Goal: Check status: Verify the current state of an ongoing process or item

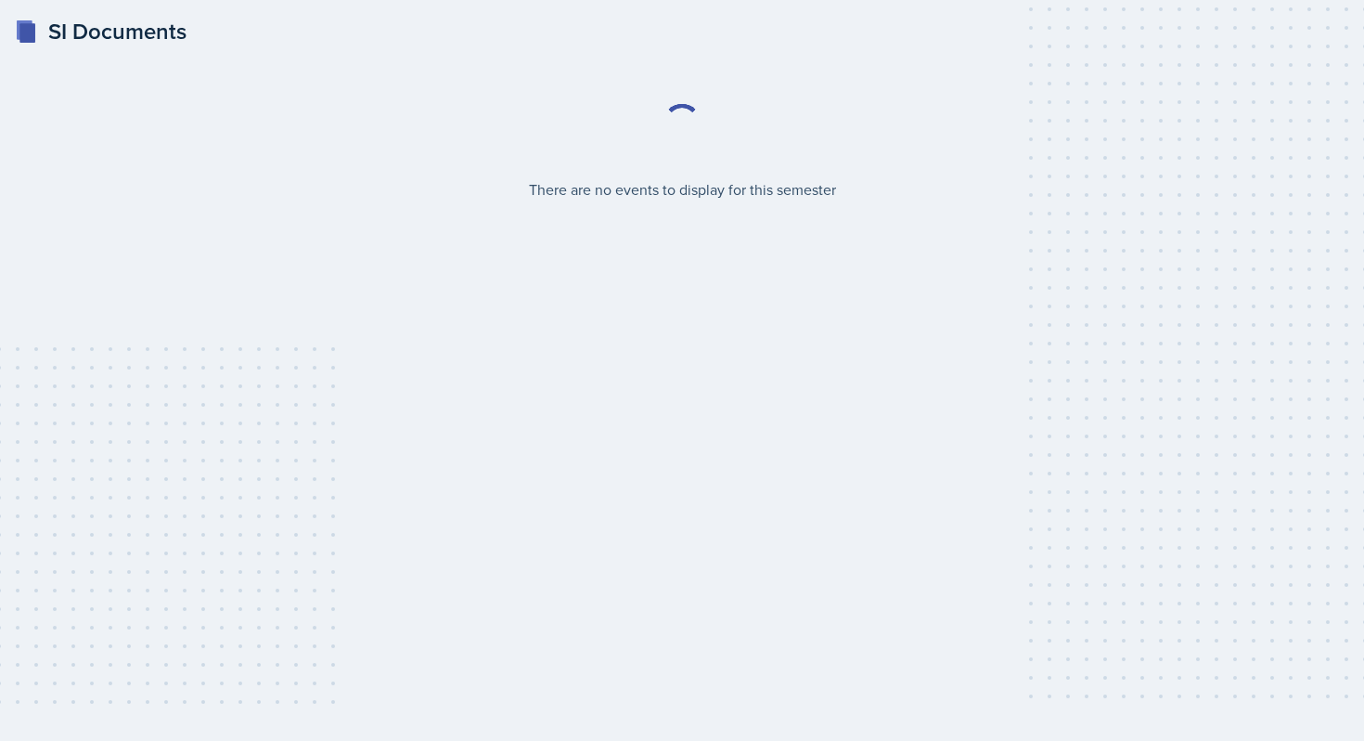
select select "2bed604d-1099-4043-b1bc-2365e8740244"
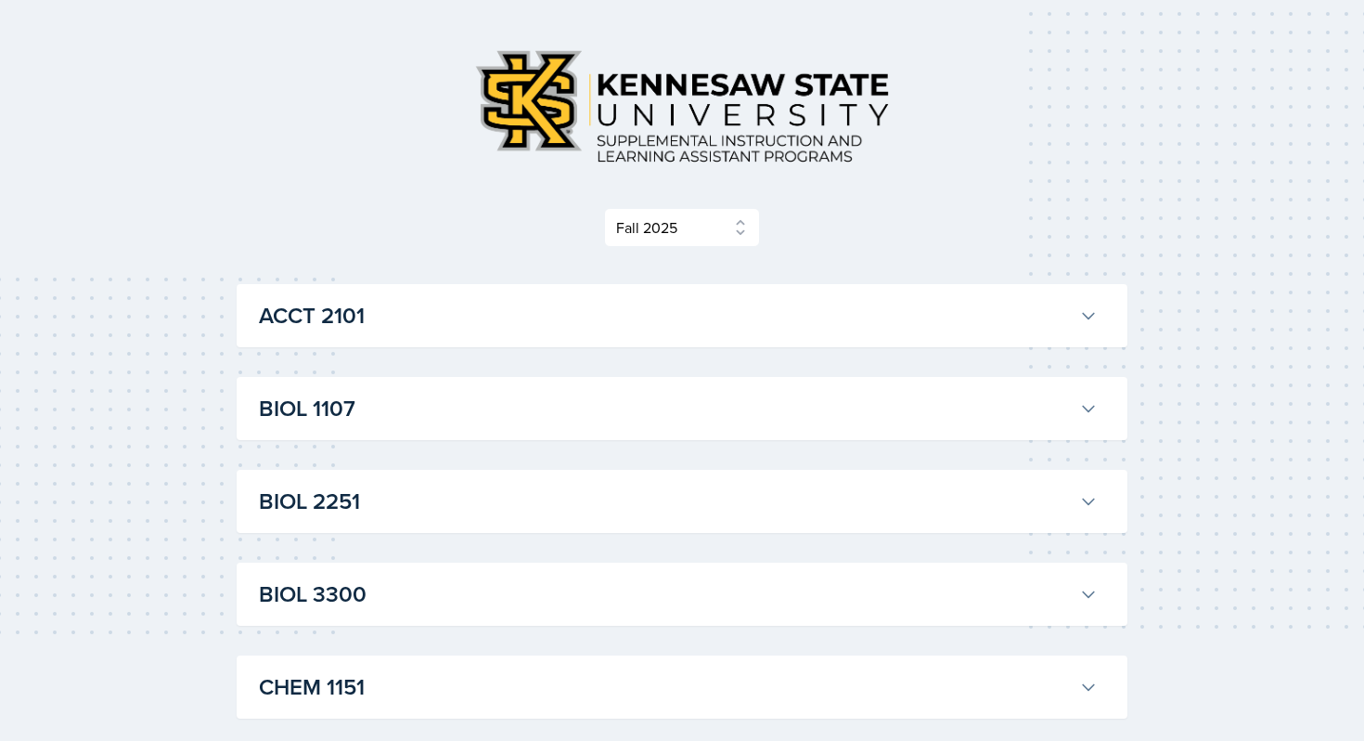
scroll to position [89, 0]
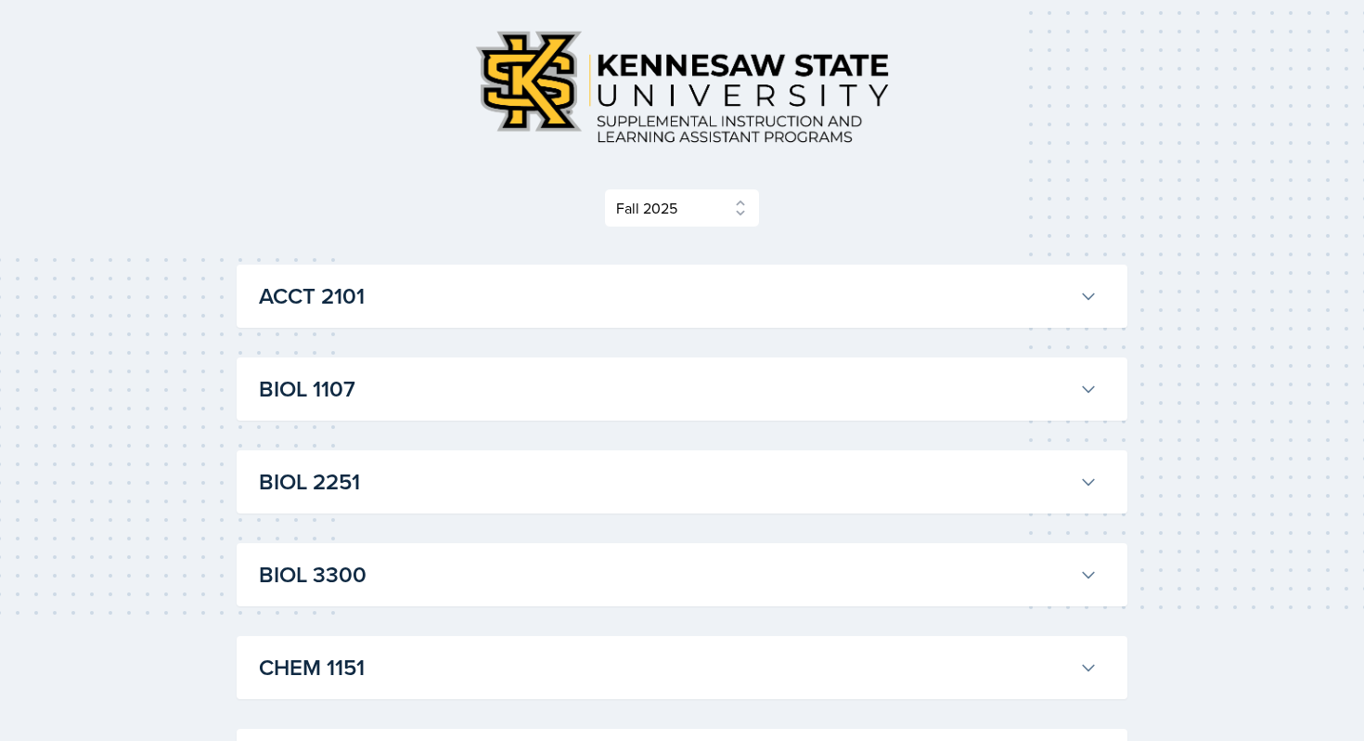
click at [616, 484] on h3 "BIOL 2251" at bounding box center [665, 481] width 813 height 33
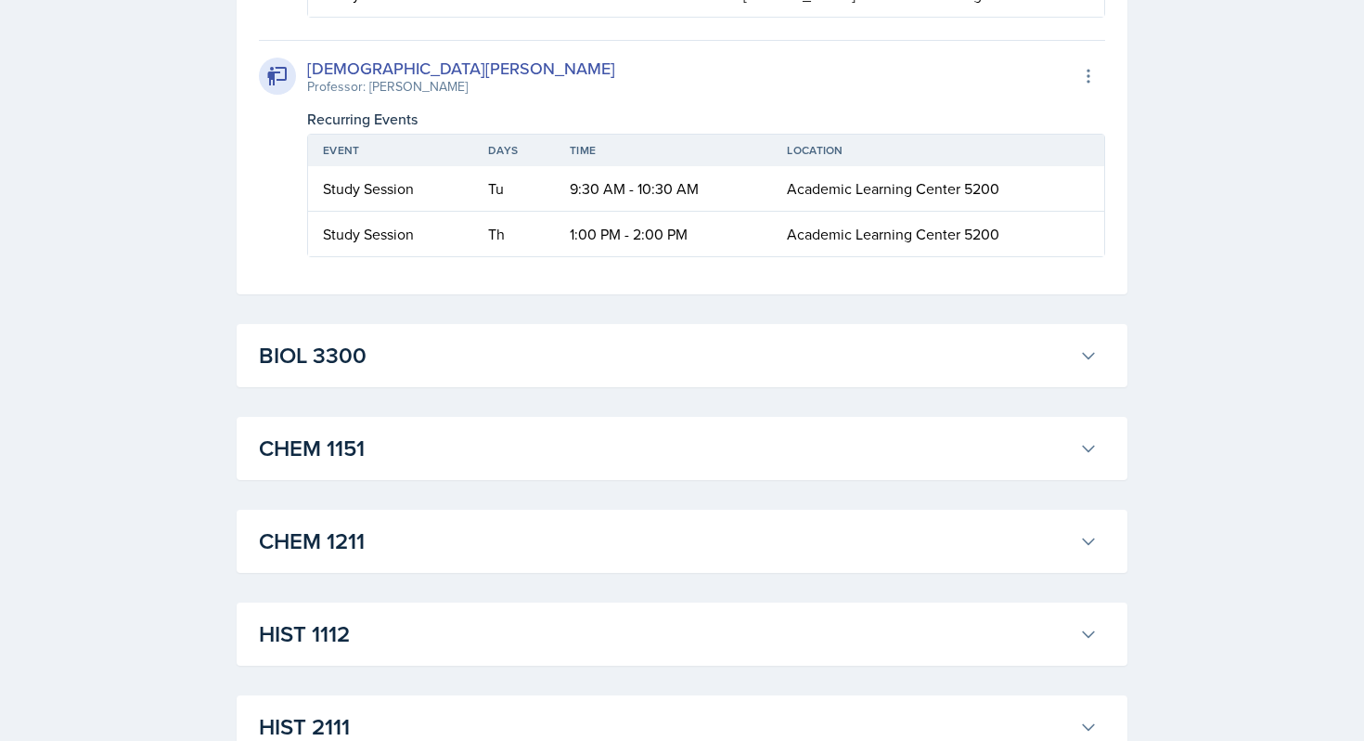
scroll to position [799, 0]
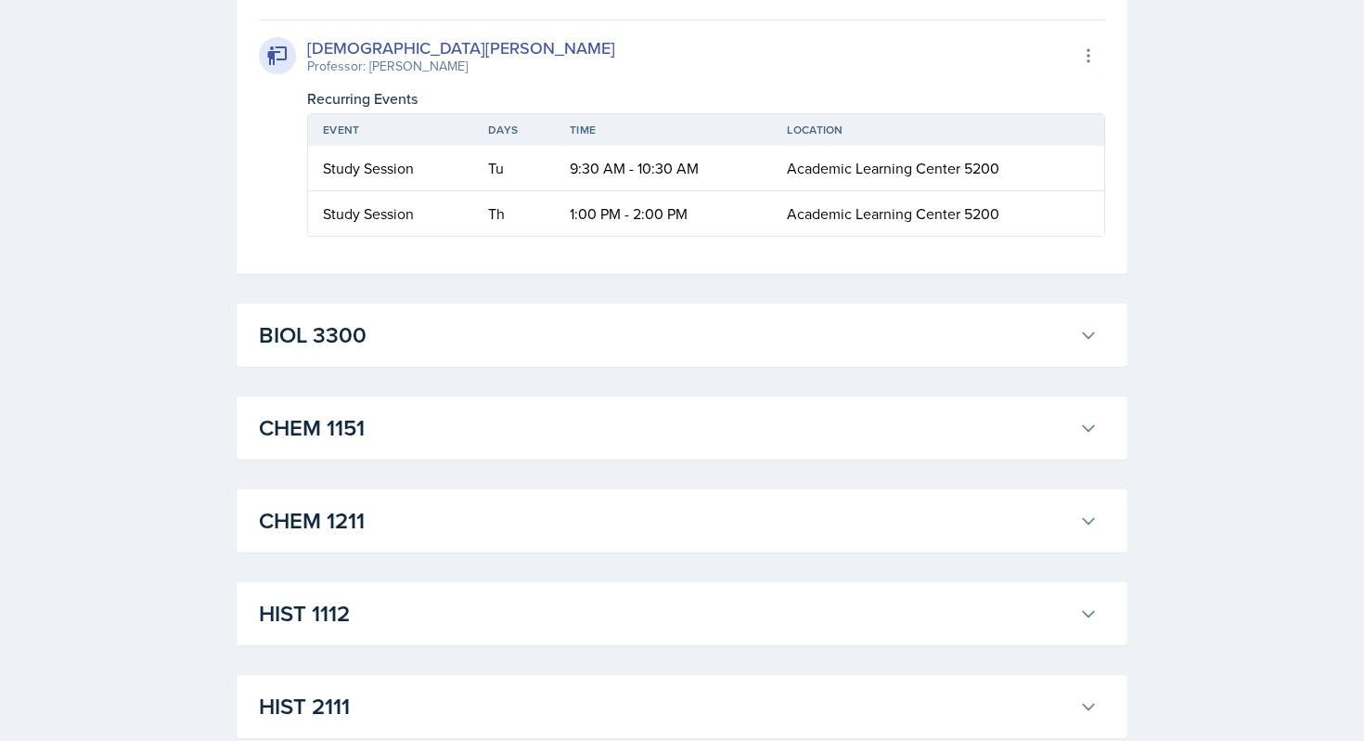
click at [634, 376] on div "ACCT 2101 [PERSON_NAME] Professor: [PERSON_NAME] Export to Google Calendar Recu…" at bounding box center [682, 564] width 891 height 2018
click at [658, 331] on h3 "BIOL 3300" at bounding box center [665, 334] width 813 height 33
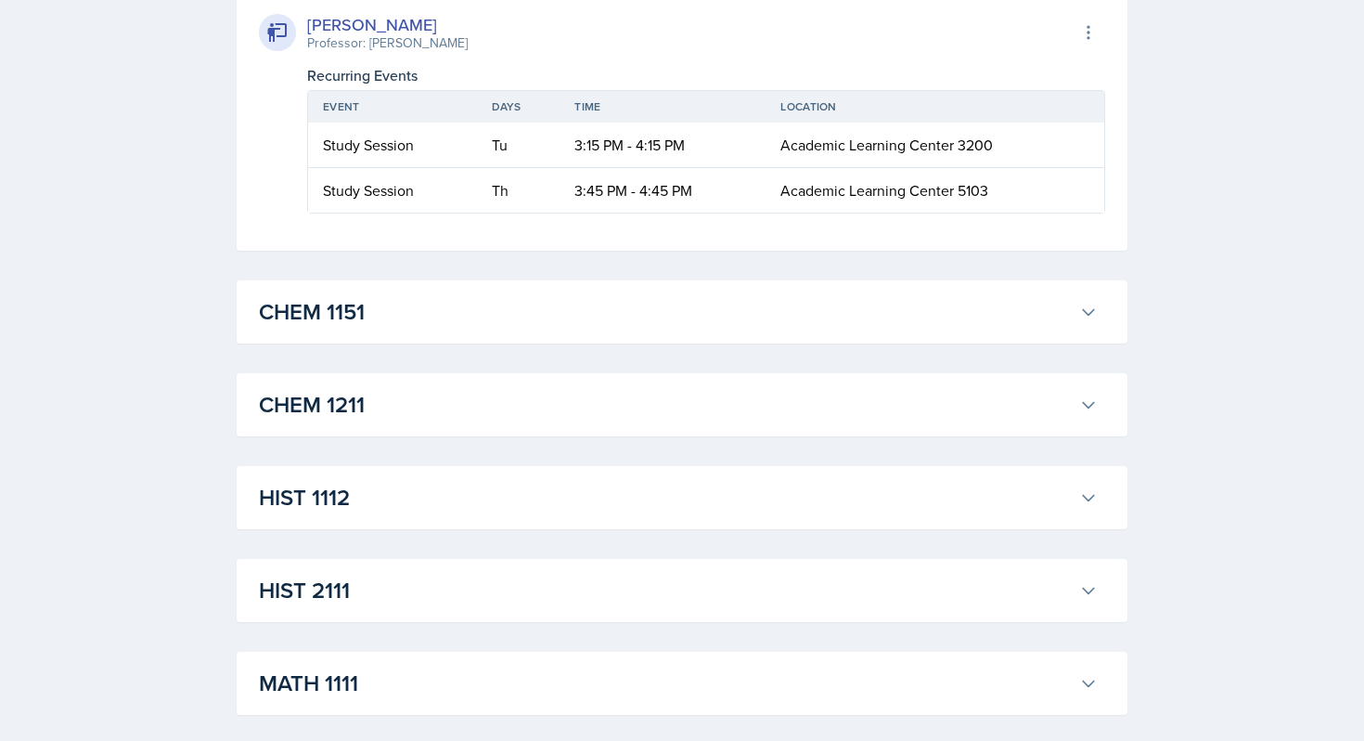
scroll to position [1177, 0]
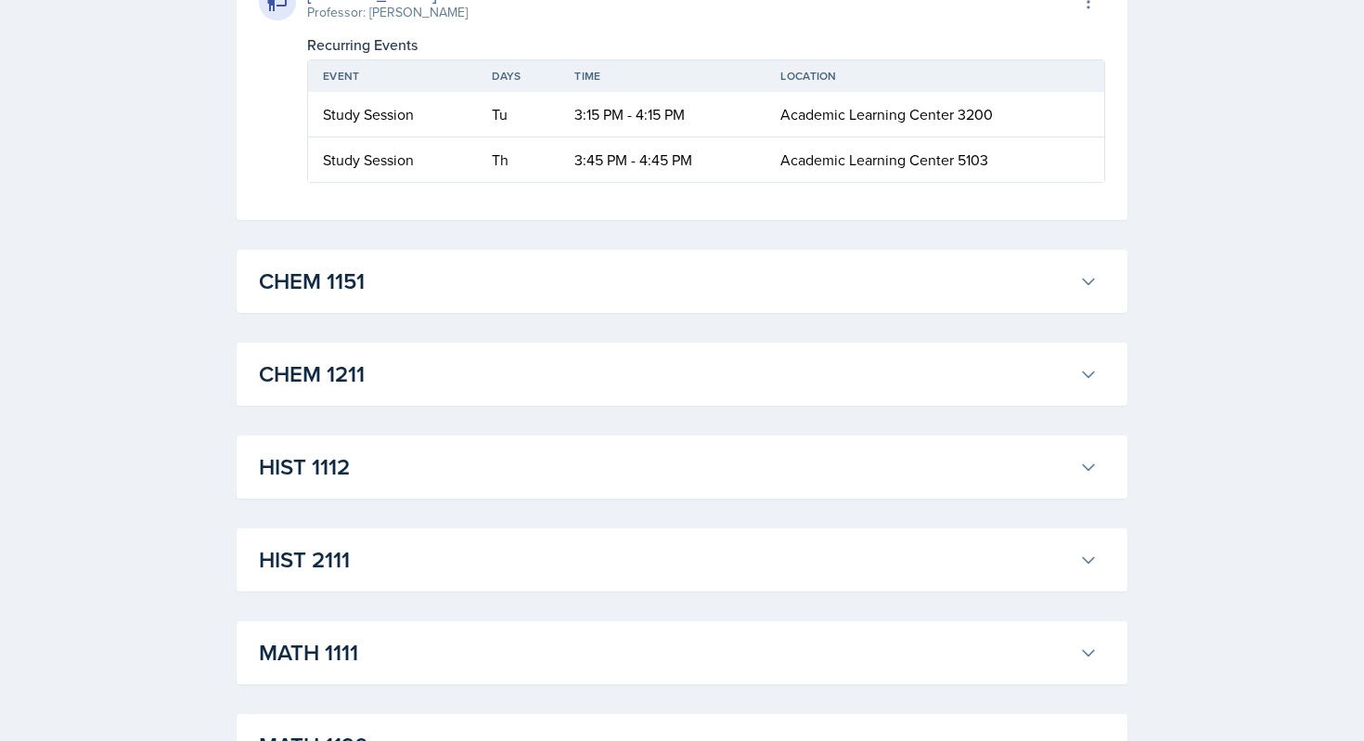
click at [658, 331] on div "ACCT 2101 [PERSON_NAME] Professor: [PERSON_NAME] Export to Google Calendar Recu…" at bounding box center [682, 301] width 891 height 2249
click at [666, 290] on h3 "CHEM 1151" at bounding box center [665, 280] width 813 height 33
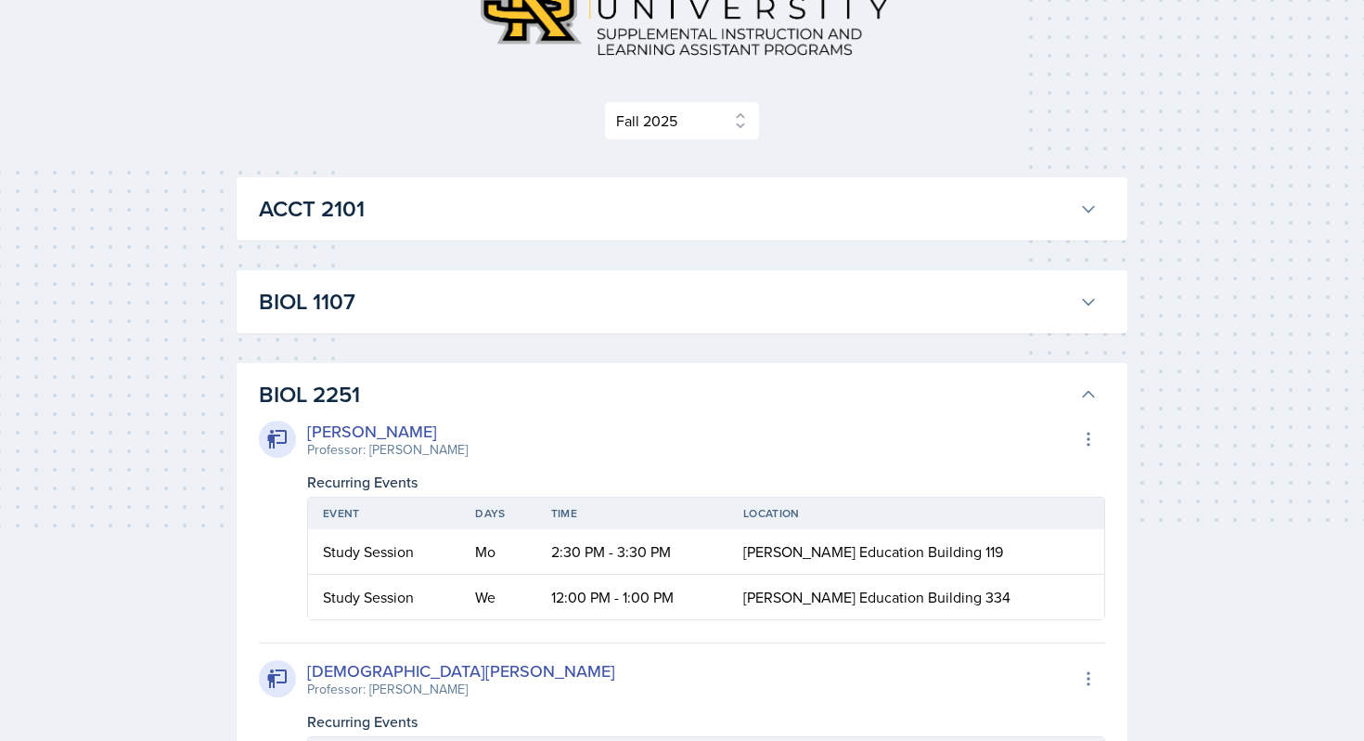
scroll to position [273, 0]
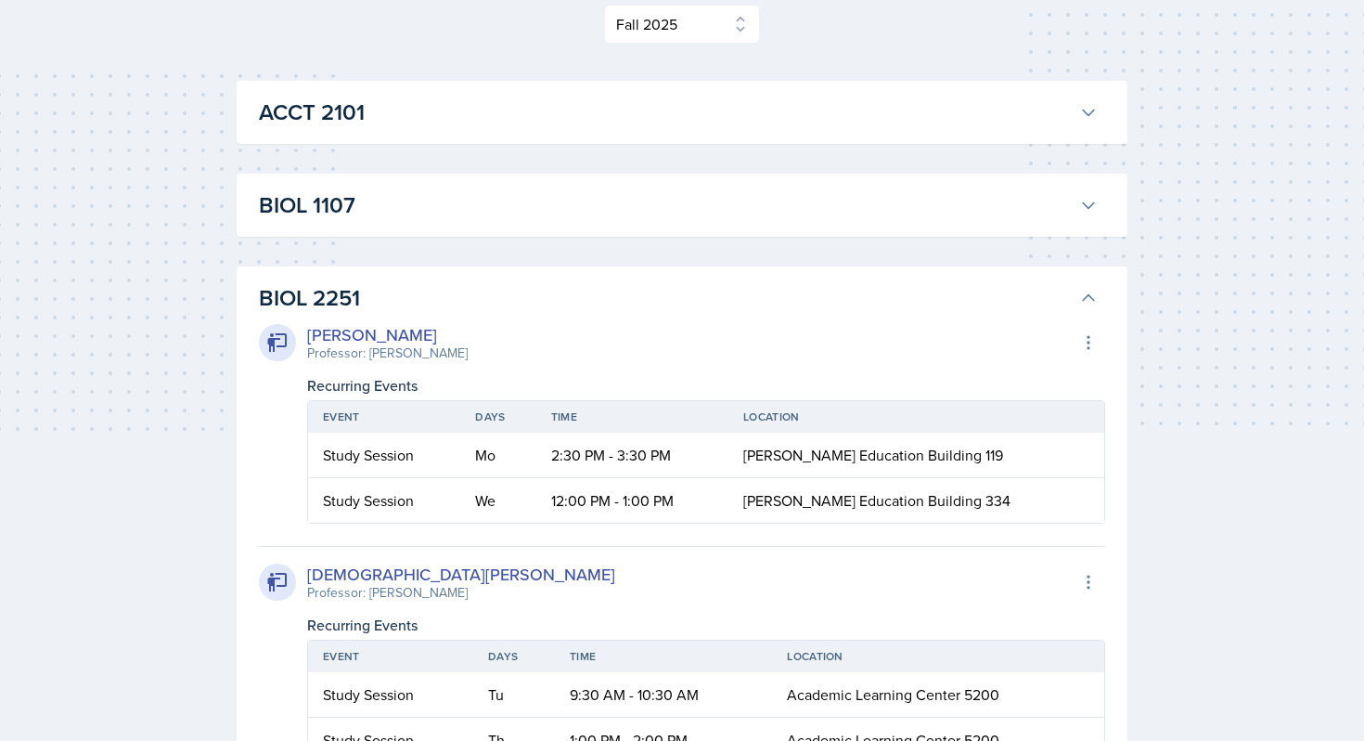
click at [682, 226] on div "BIOL 1107 [PERSON_NAME] Professor: Army [PERSON_NAME] Export to Google Calendar…" at bounding box center [682, 205] width 891 height 63
click at [685, 217] on h3 "BIOL 1107" at bounding box center [665, 204] width 813 height 33
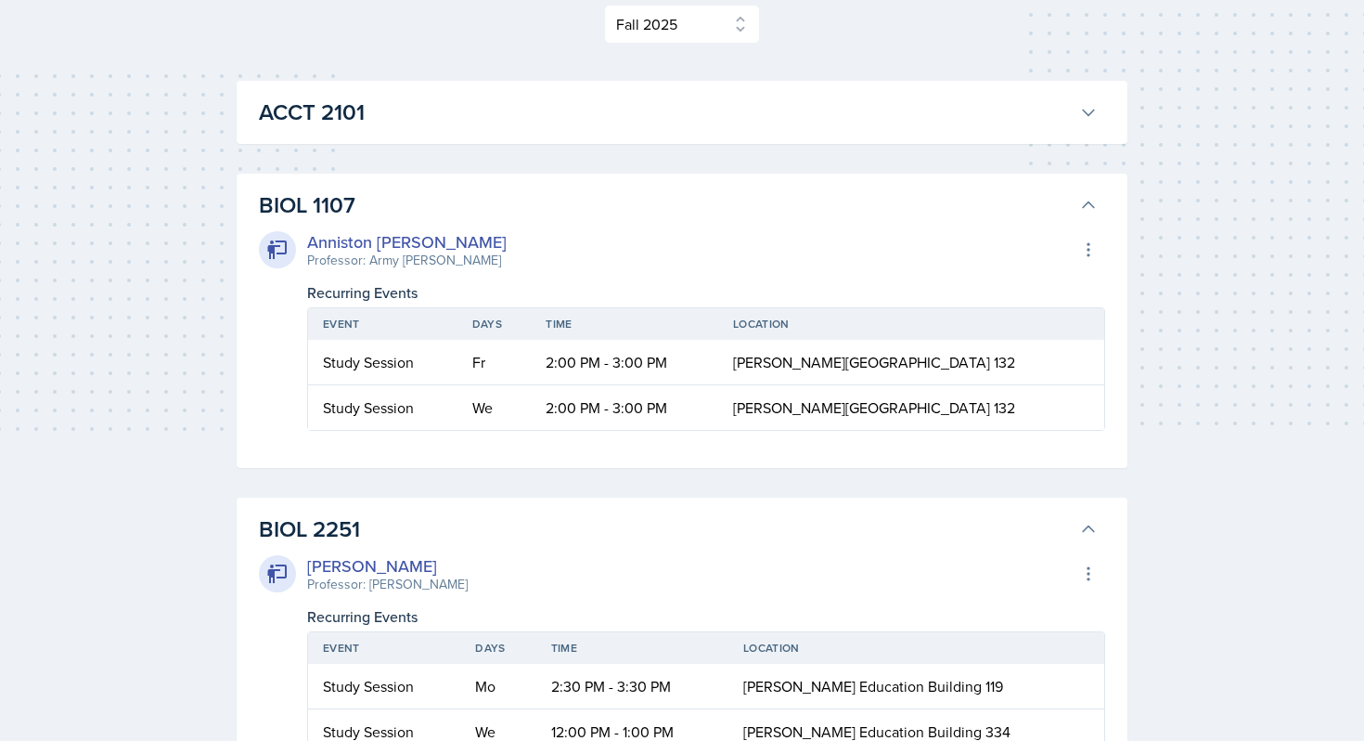
click at [685, 217] on h3 "BIOL 1107" at bounding box center [665, 204] width 813 height 33
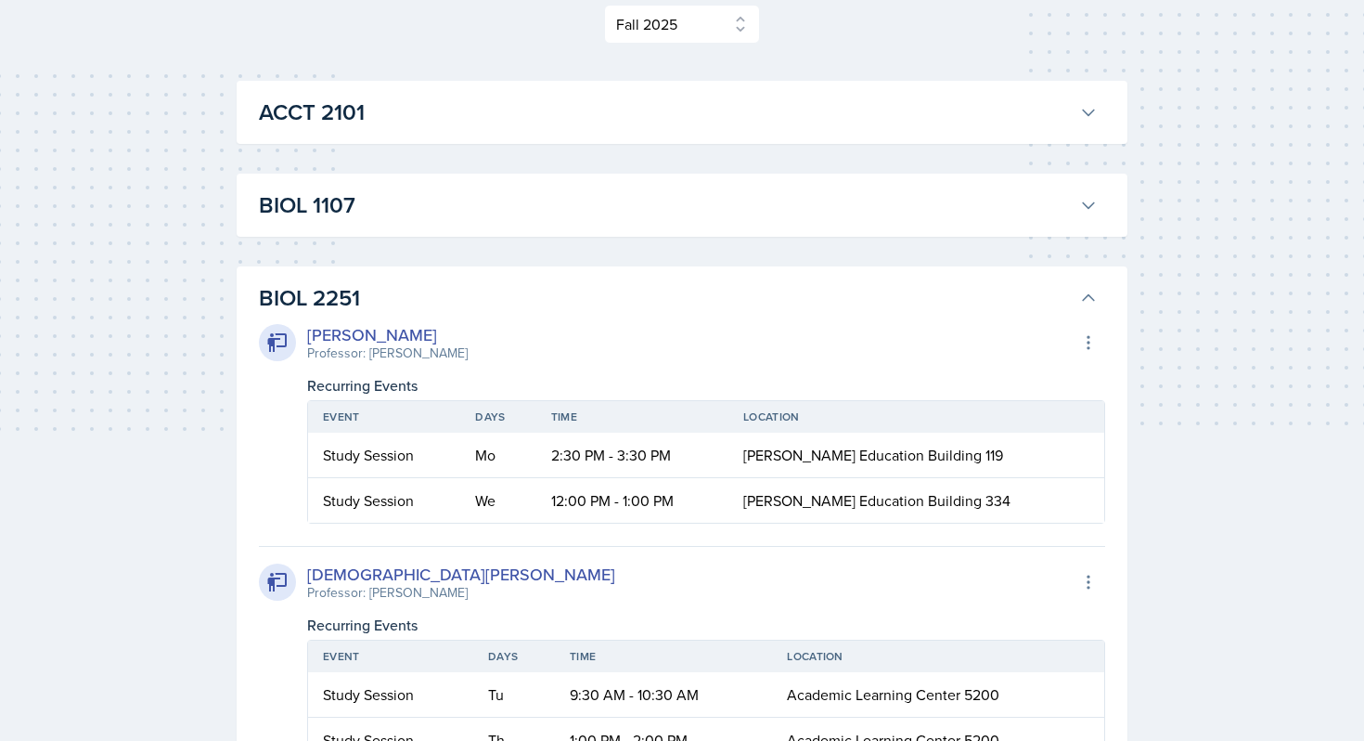
click at [704, 131] on button "ACCT 2101" at bounding box center [678, 112] width 846 height 41
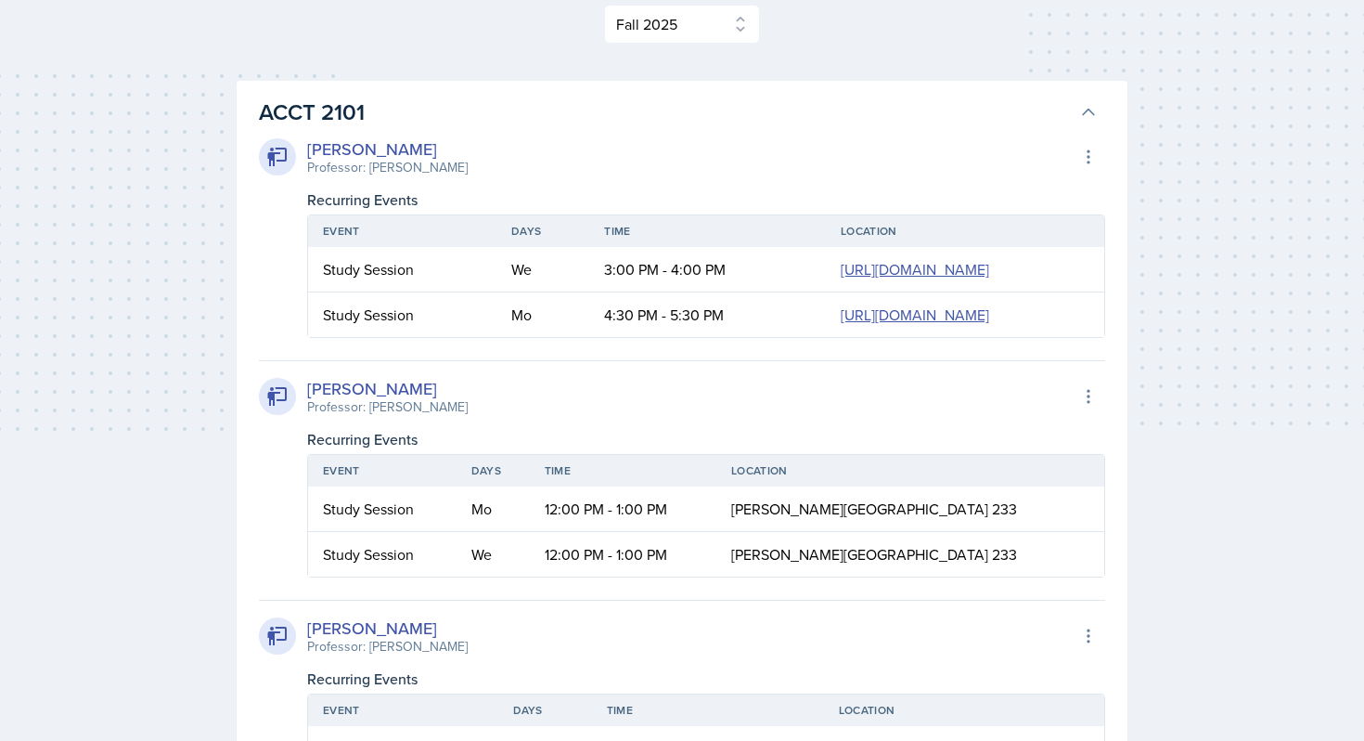
click at [704, 116] on h3 "ACCT 2101" at bounding box center [665, 112] width 813 height 33
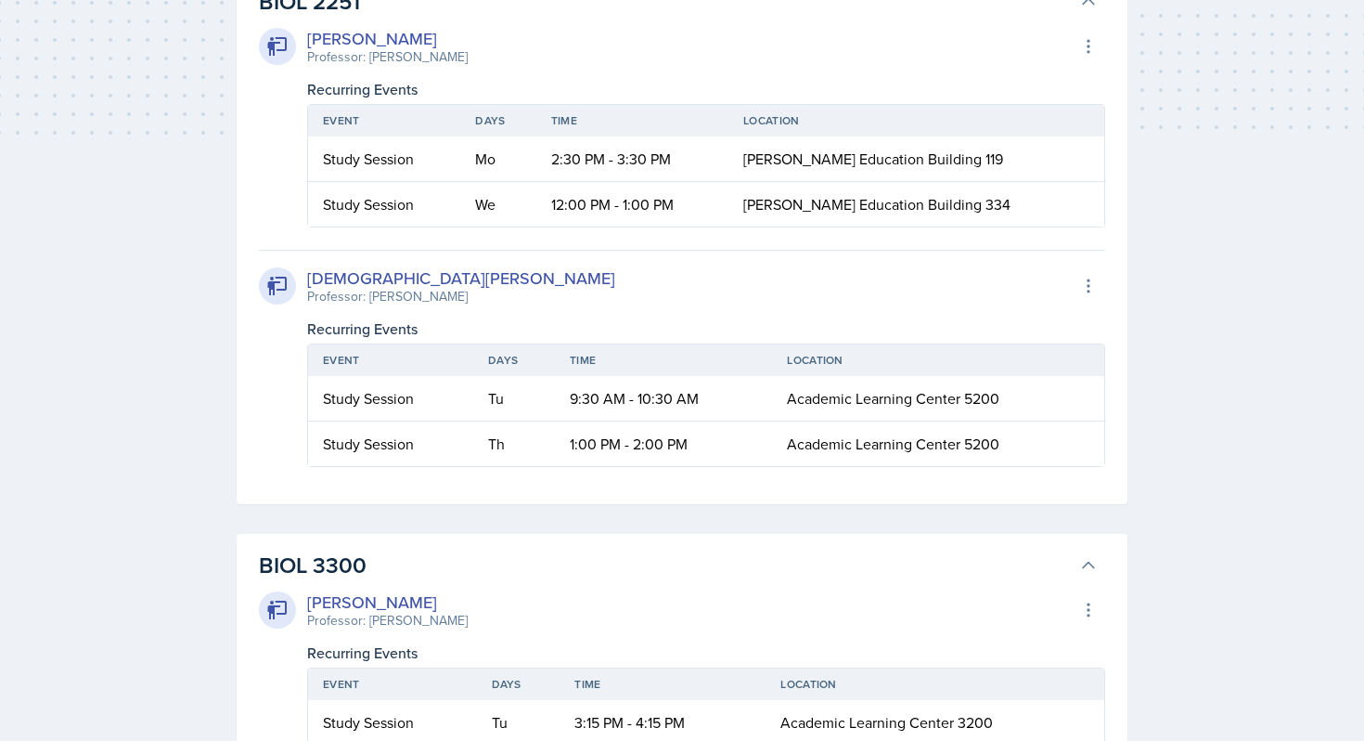
scroll to position [572, 0]
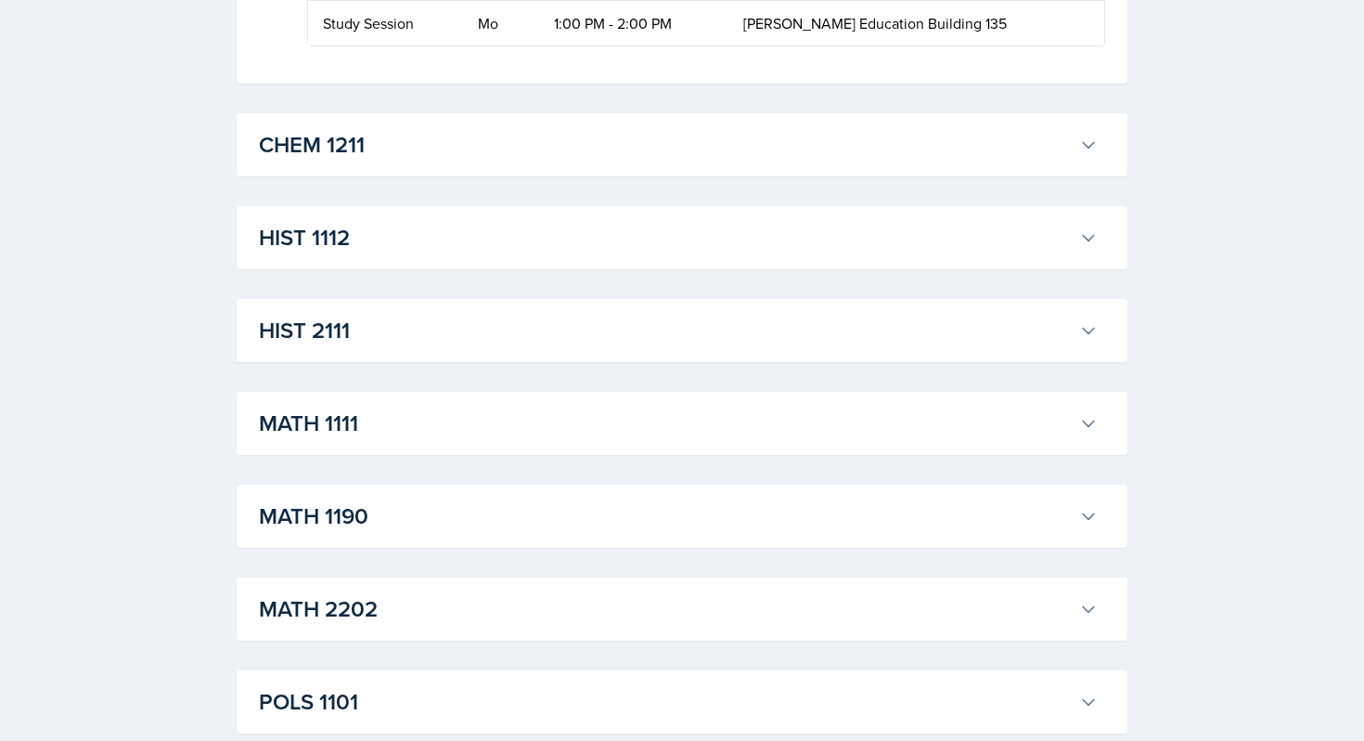
click at [655, 225] on h3 "HIST 1112" at bounding box center [665, 237] width 813 height 33
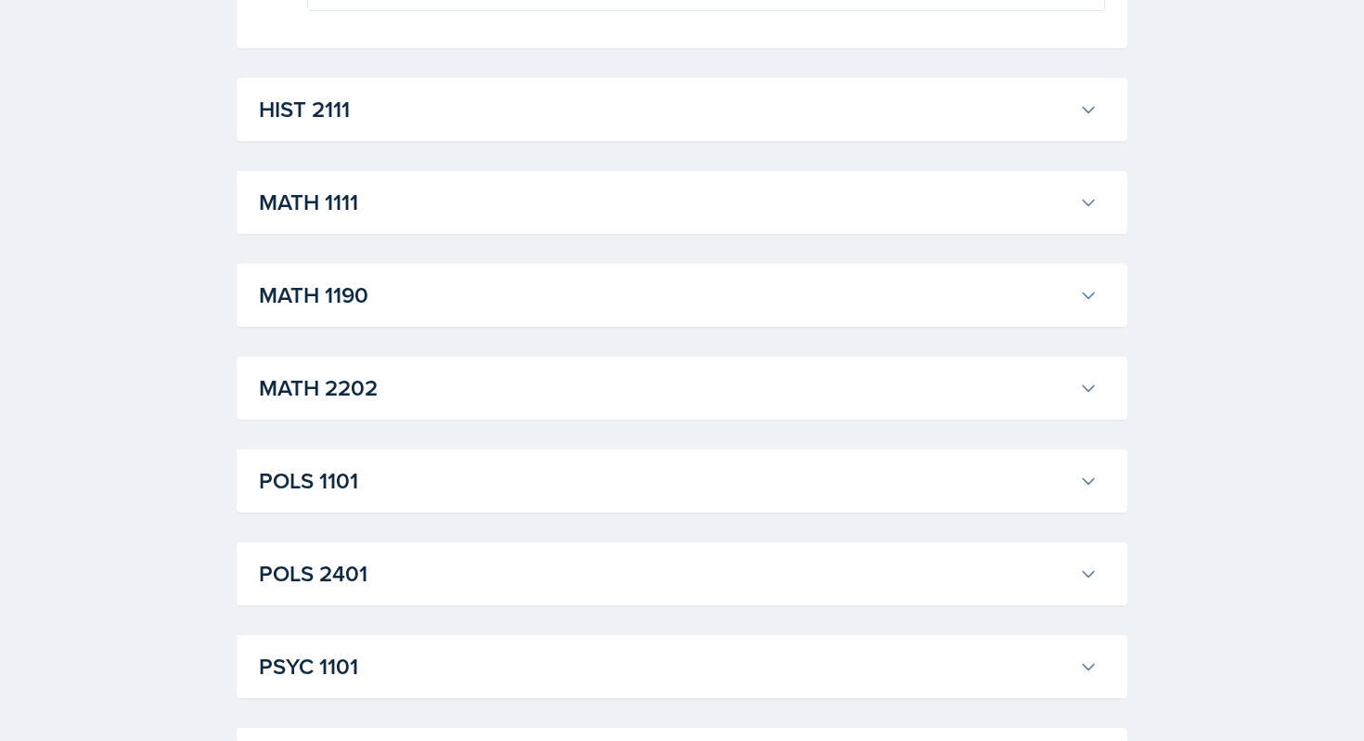
click at [642, 126] on h3 "HIST 2111" at bounding box center [665, 109] width 813 height 33
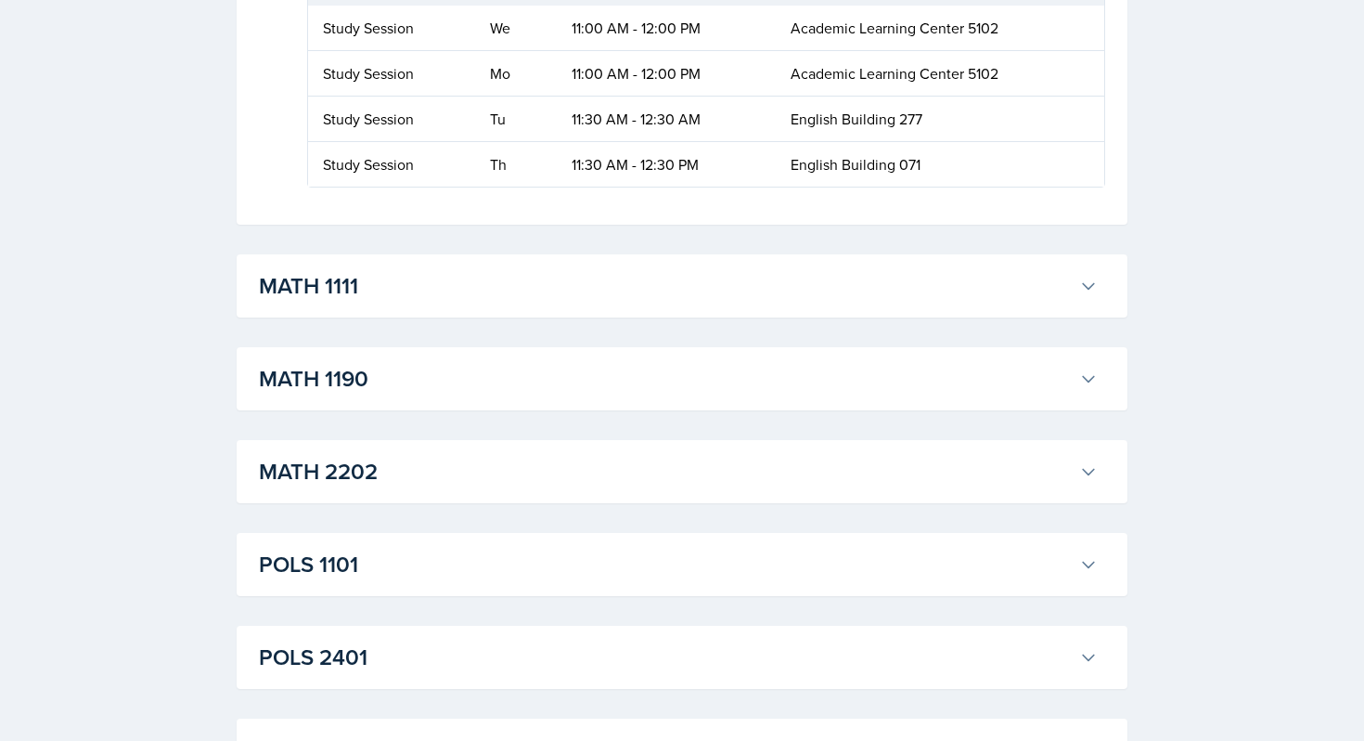
click at [580, 303] on h3 "MATH 1111" at bounding box center [665, 285] width 813 height 33
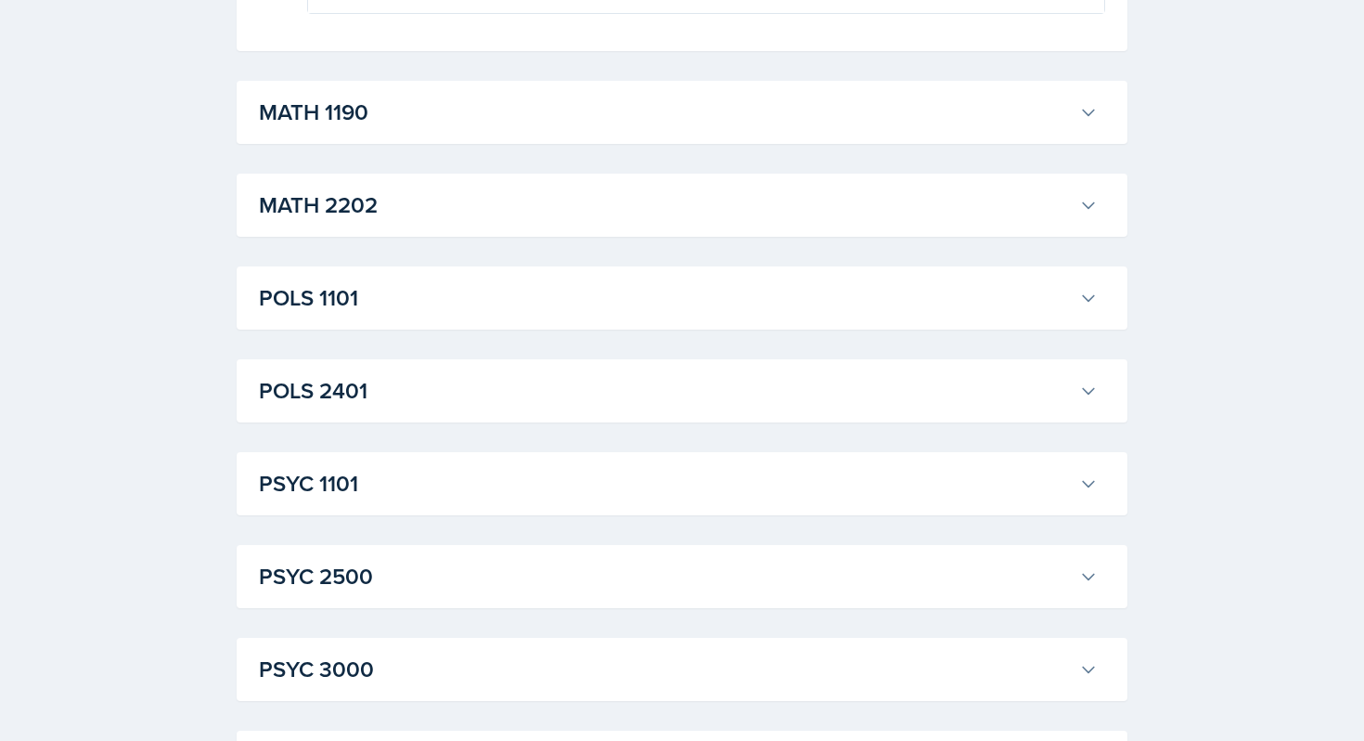
scroll to position [3548, 0]
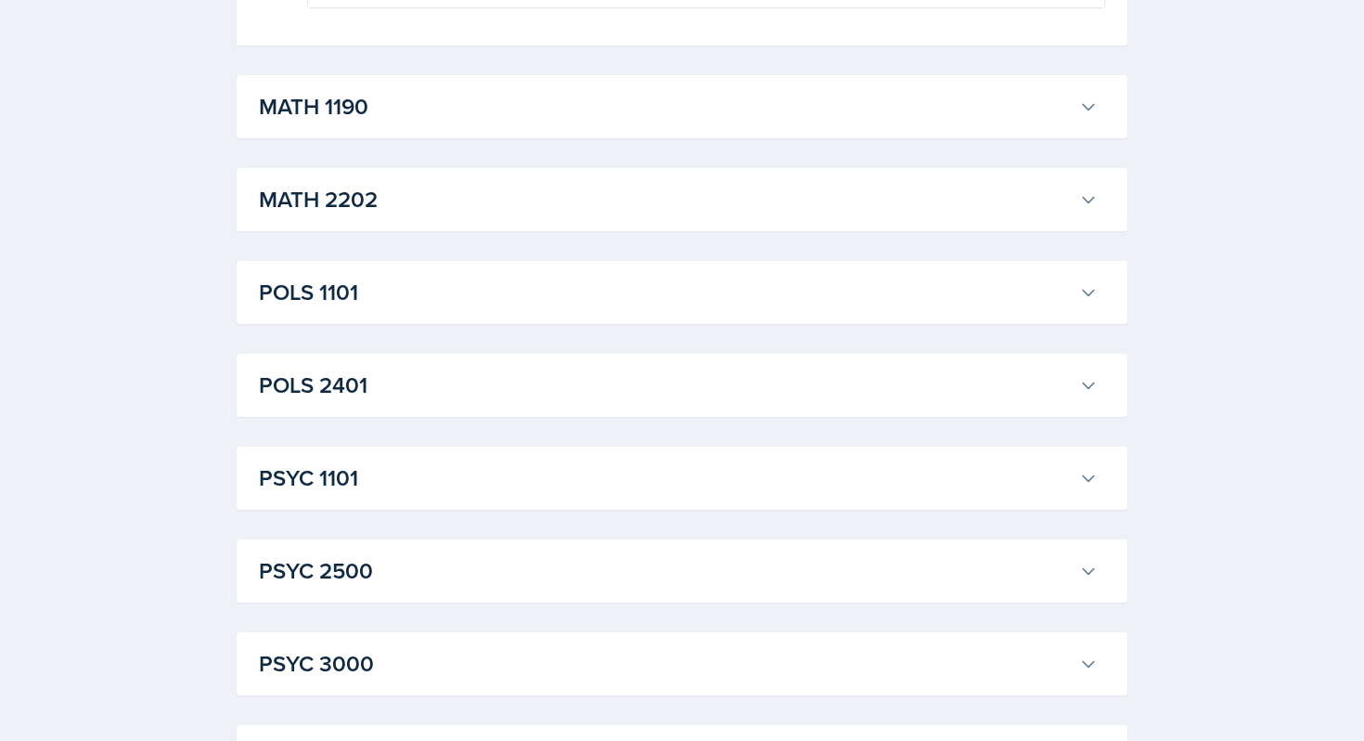
click at [612, 123] on h3 "MATH 1190" at bounding box center [665, 106] width 813 height 33
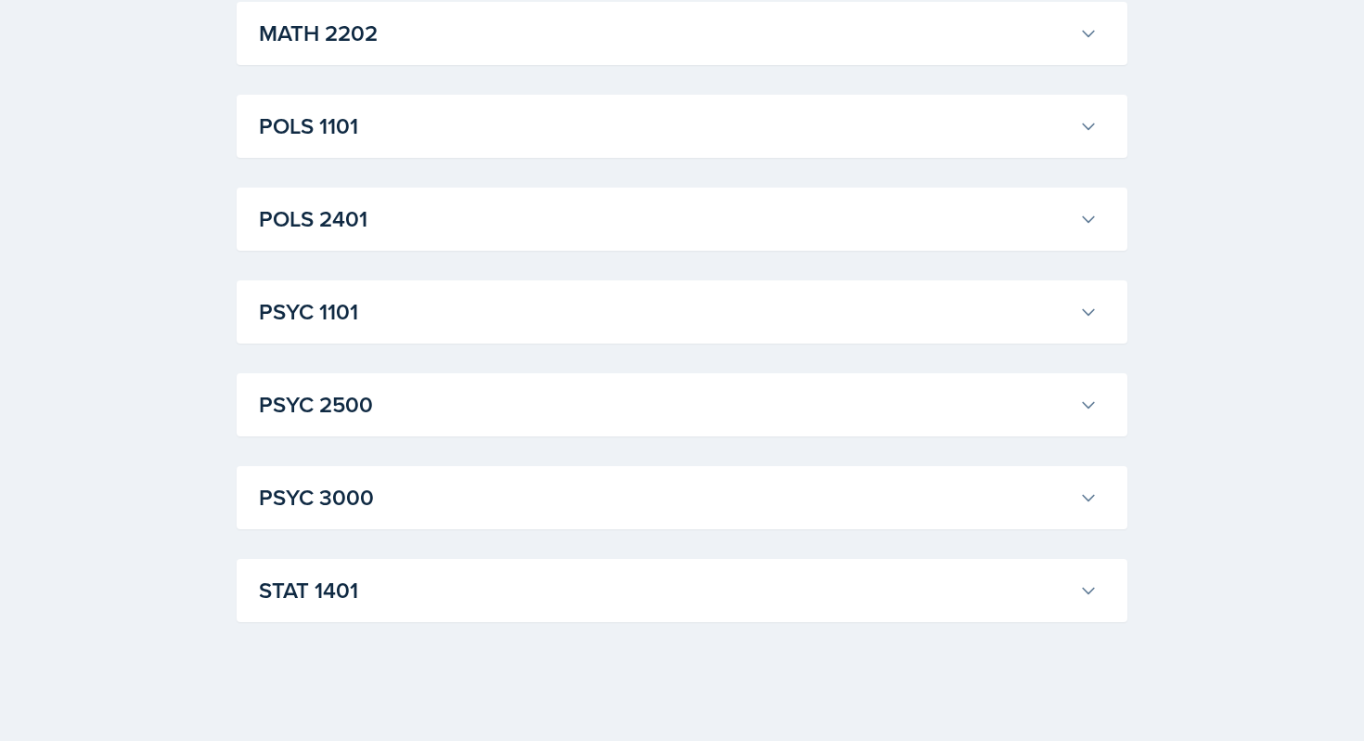
click at [616, 124] on h3 "POLS 1101" at bounding box center [665, 125] width 813 height 33
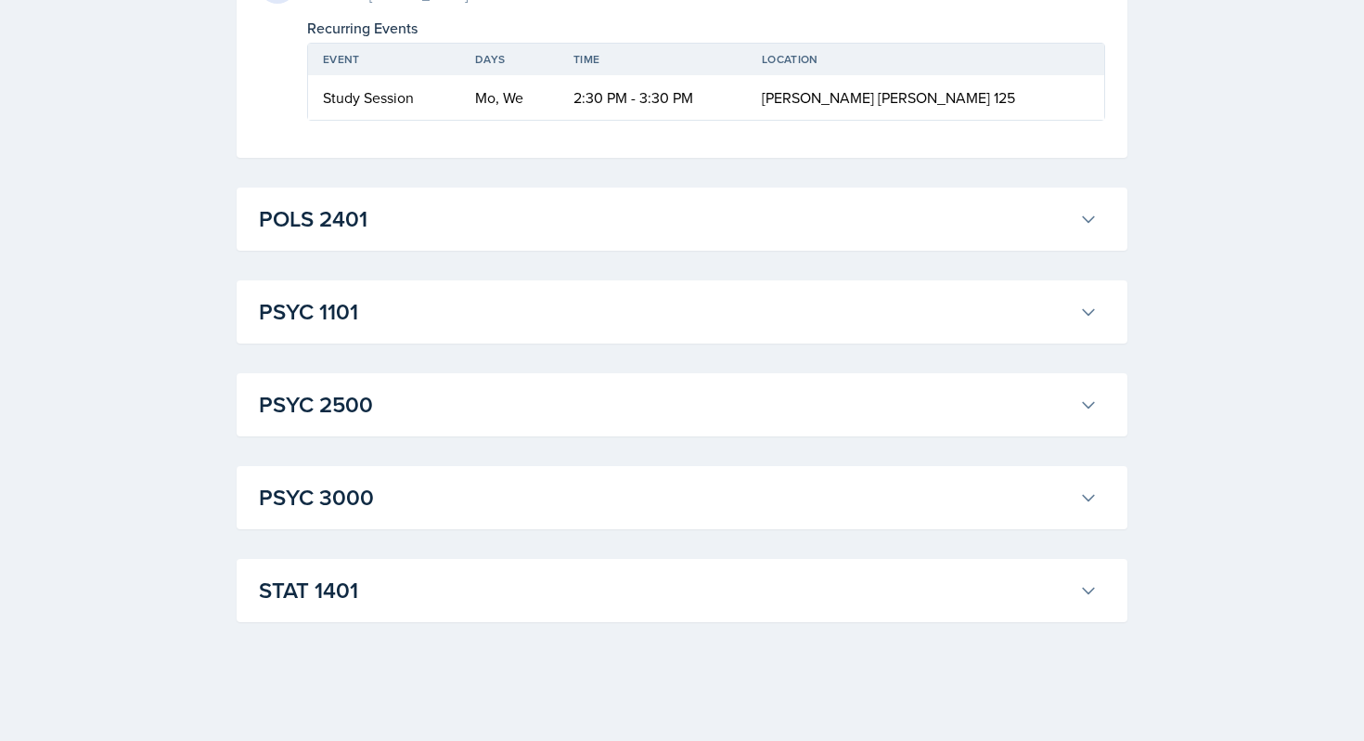
click at [581, 206] on h3 "POLS 2401" at bounding box center [665, 218] width 813 height 33
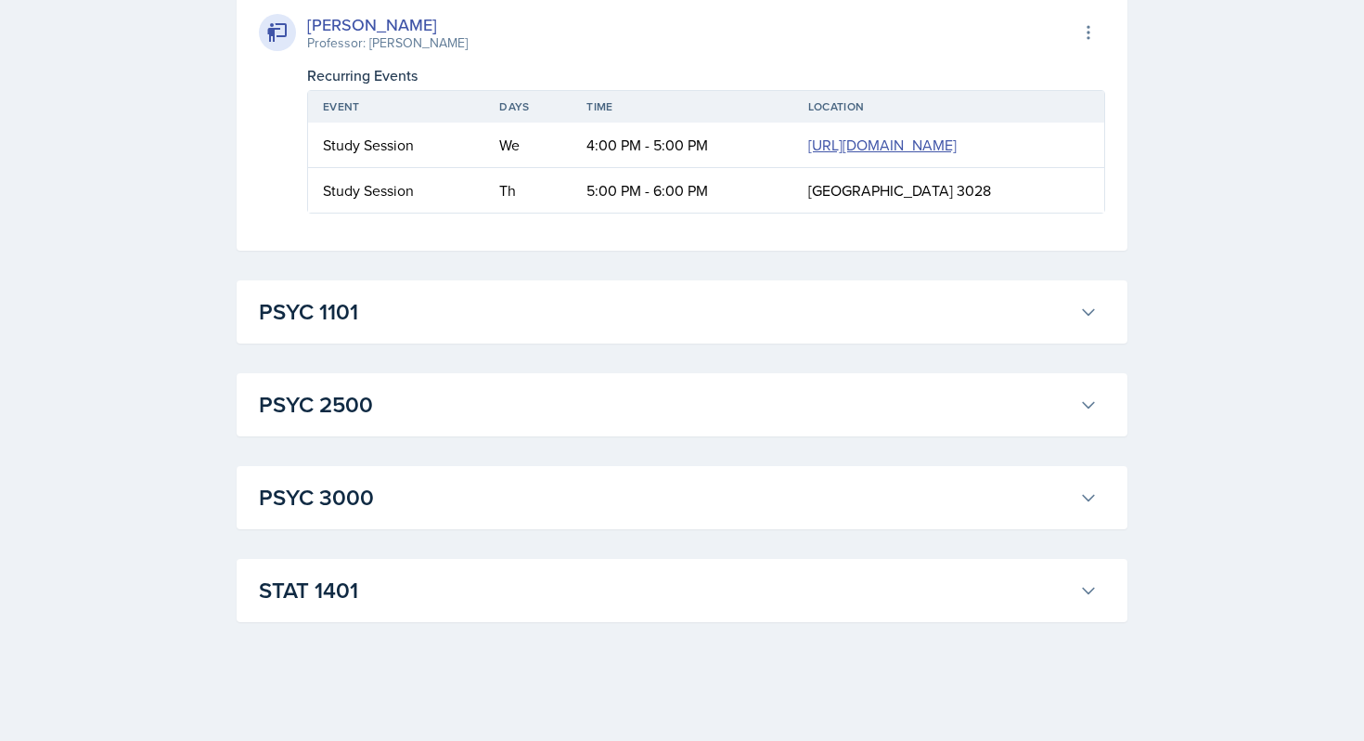
click at [547, 323] on h3 "PSYC 1101" at bounding box center [665, 311] width 813 height 33
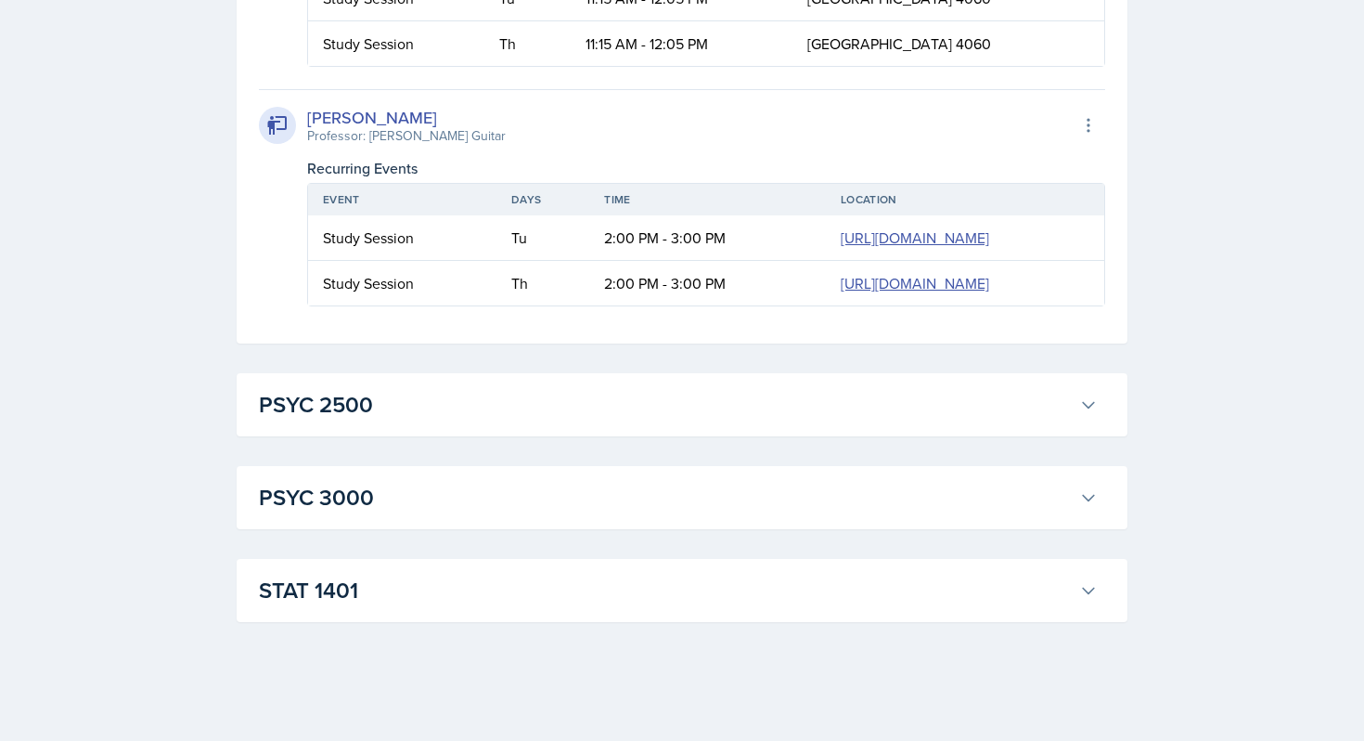
click at [523, 414] on h3 "PSYC 2500" at bounding box center [665, 404] width 813 height 33
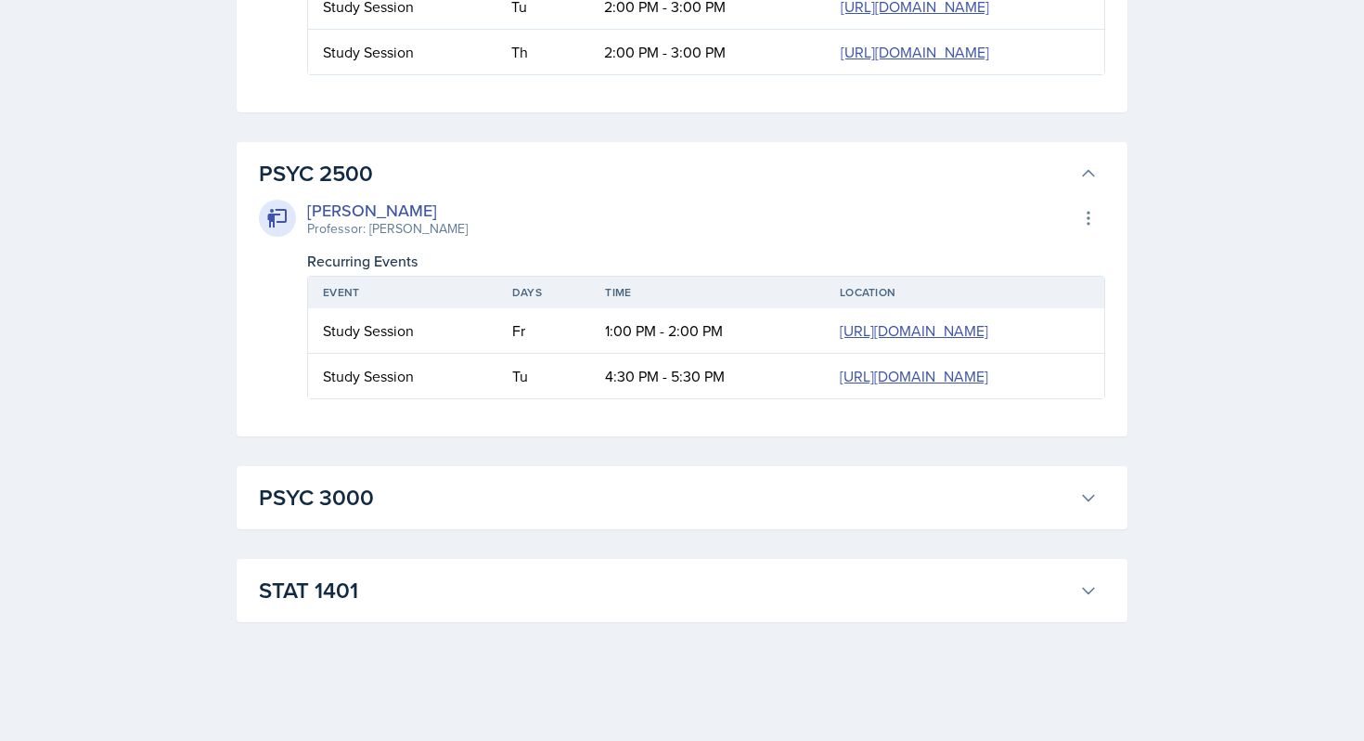
click at [512, 494] on h3 "PSYC 3000" at bounding box center [665, 497] width 813 height 33
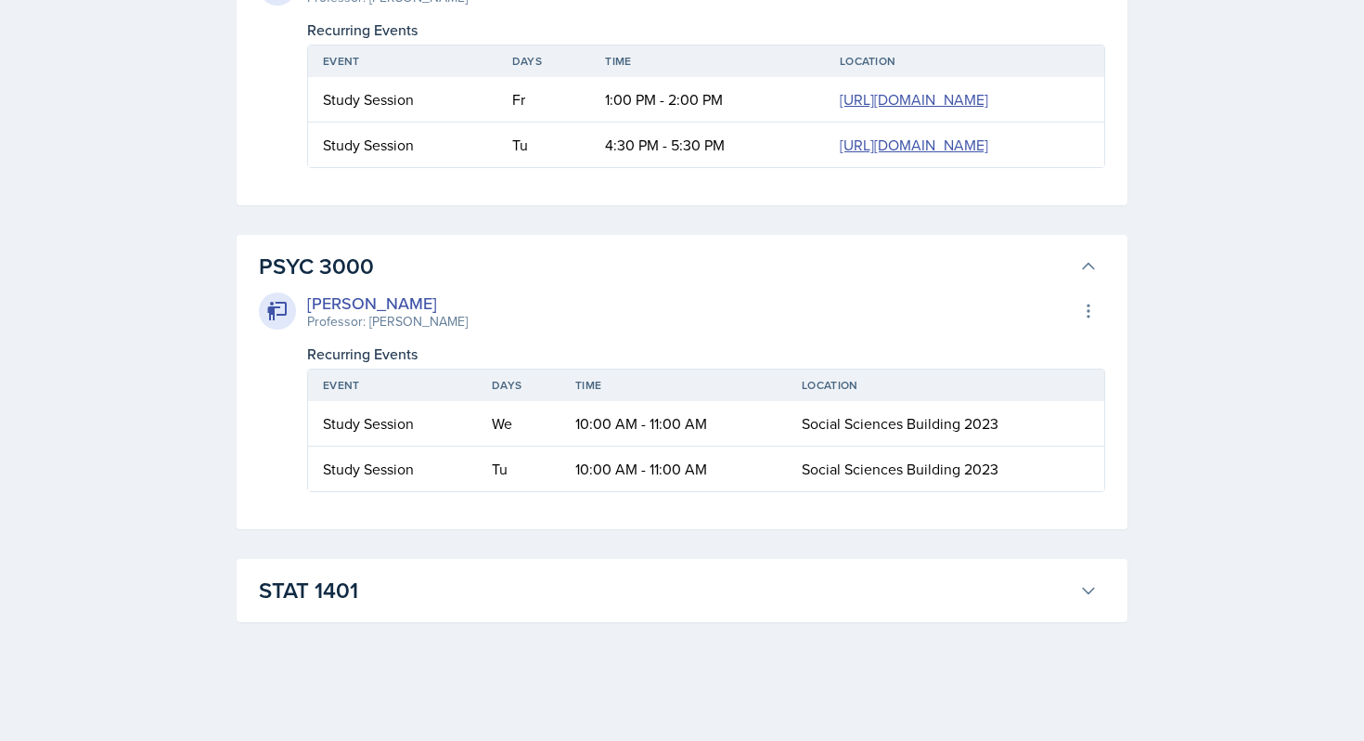
scroll to position [6808, 0]
click at [493, 576] on h3 "STAT 1401" at bounding box center [665, 589] width 813 height 33
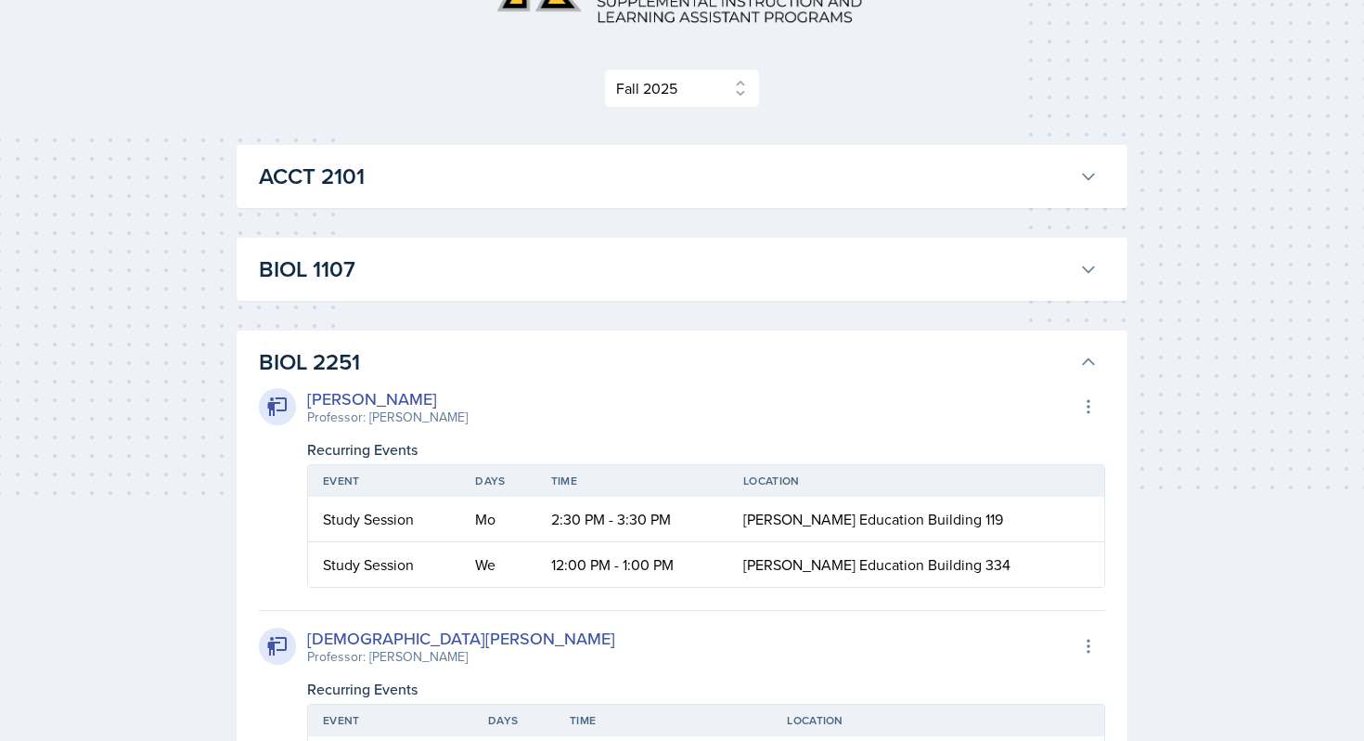
scroll to position [218, 0]
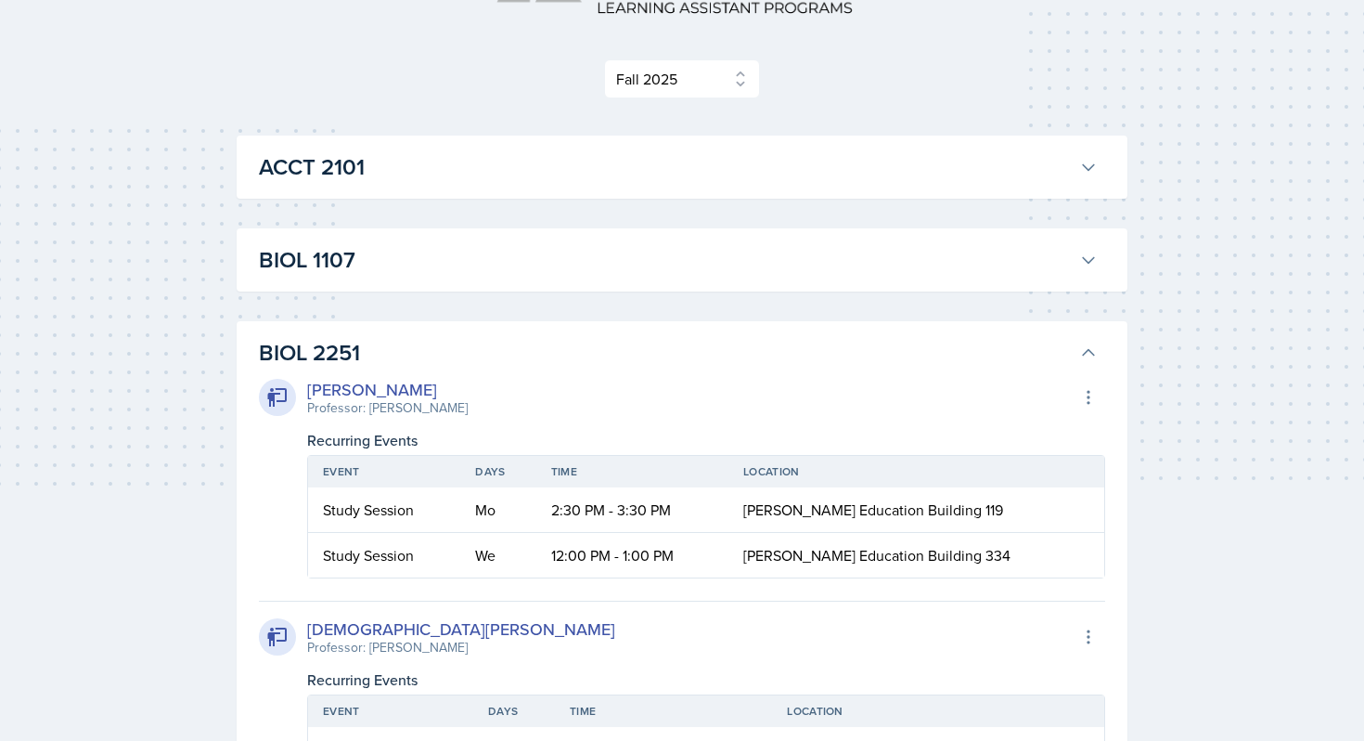
click at [591, 374] on div "[PERSON_NAME] Professor: [PERSON_NAME] Export to Google Calendar Recurring Even…" at bounding box center [682, 593] width 846 height 448
click at [637, 339] on h3 "BIOL 2251" at bounding box center [665, 352] width 813 height 33
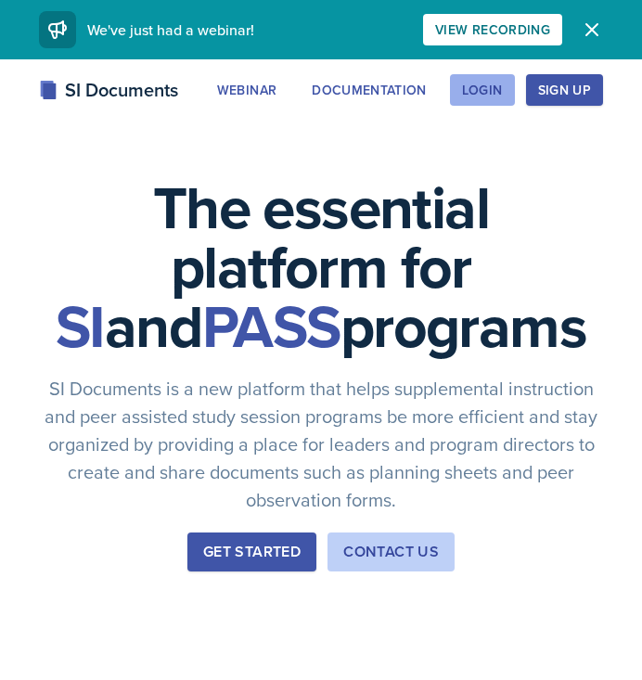
click at [485, 83] on div "Login" at bounding box center [482, 90] width 41 height 15
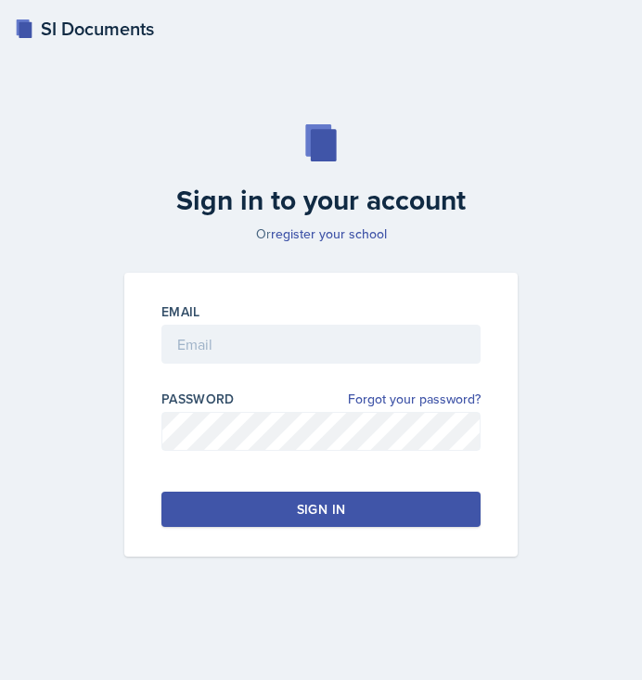
click at [302, 319] on div "Email" at bounding box center [320, 312] width 319 height 19
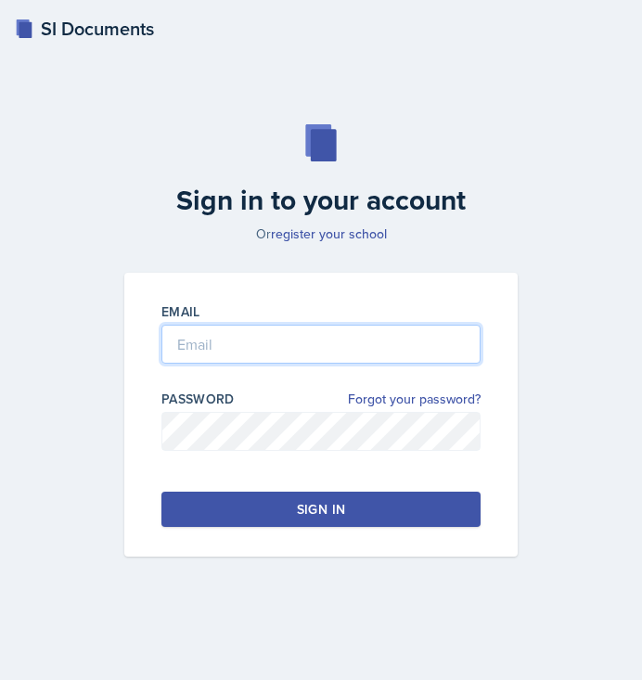
click at [294, 345] on input "email" at bounding box center [320, 344] width 319 height 39
type input "e"
type input "etill1@students.kennesaw.edu"
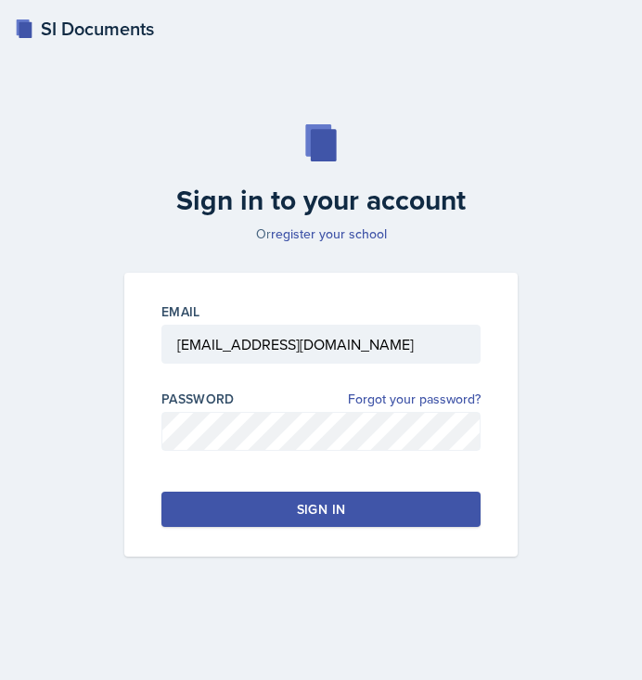
click at [251, 515] on button "Sign in" at bounding box center [320, 509] width 319 height 35
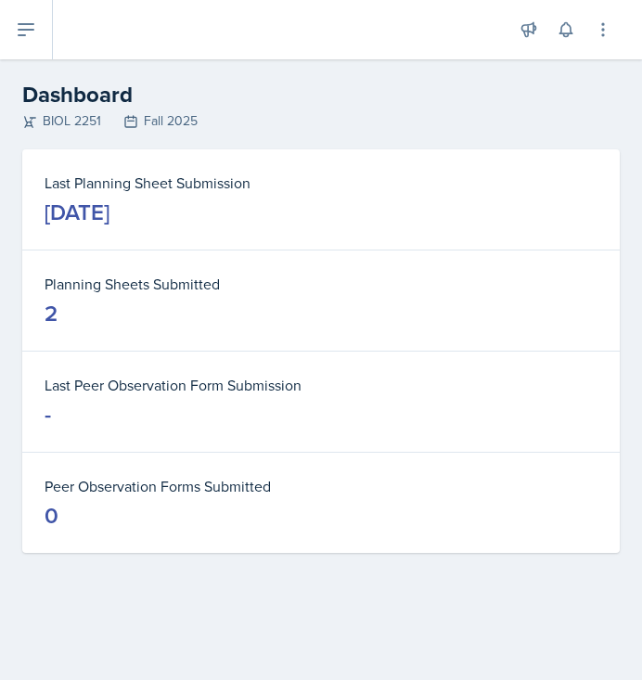
click at [54, 314] on div "2" at bounding box center [51, 314] width 13 height 30
click at [38, 39] on button at bounding box center [26, 29] width 53 height 59
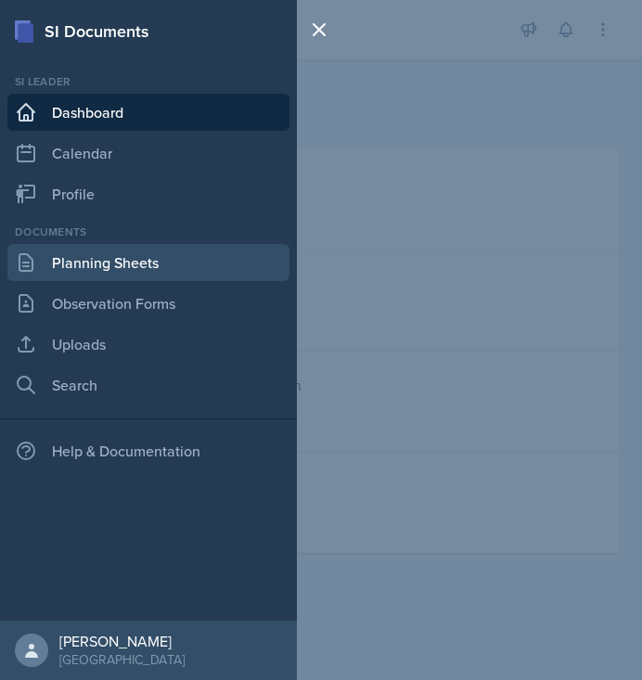
click at [86, 251] on link "Planning Sheets" at bounding box center [148, 262] width 282 height 37
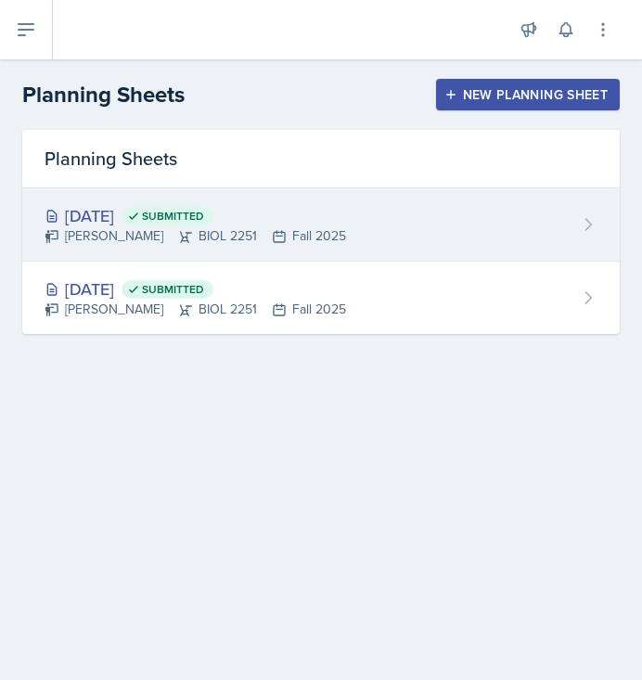
click at [361, 224] on div "Aug 27th, 2025 Submitted Elijah Till BIOL 2251 Fall 2025" at bounding box center [321, 224] width 598 height 73
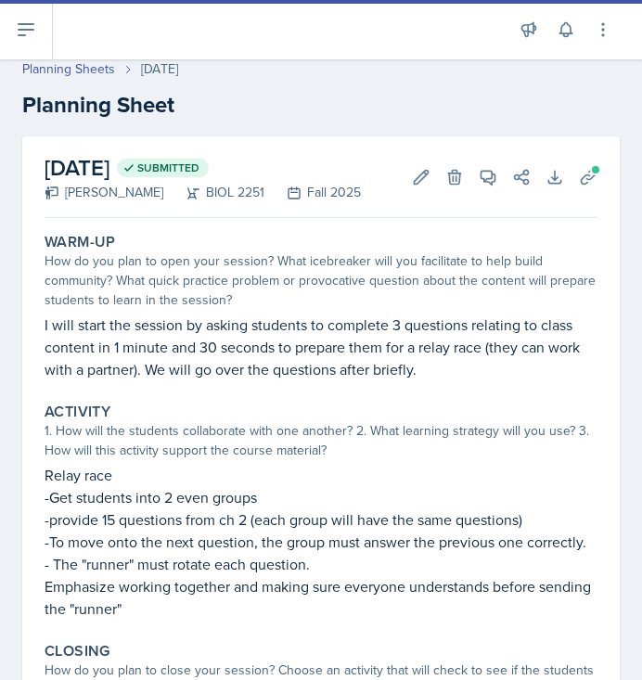
scroll to position [12, 0]
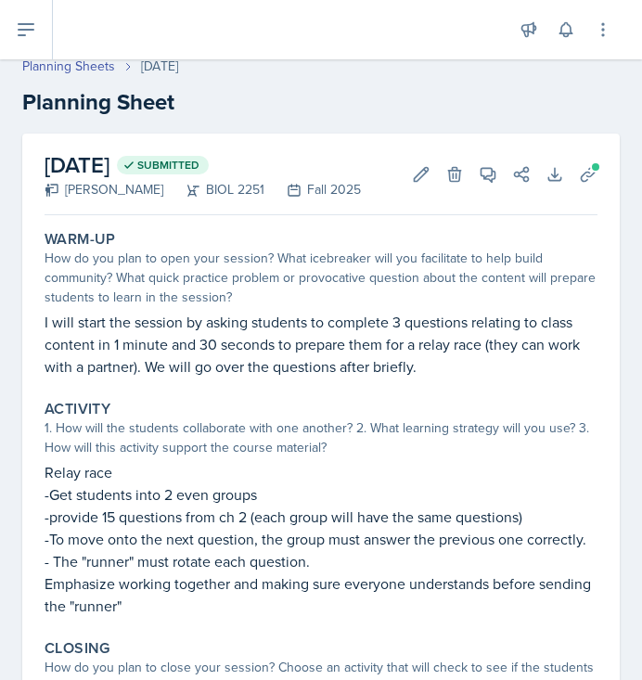
click at [200, 169] on span "Submitted" at bounding box center [168, 165] width 62 height 15
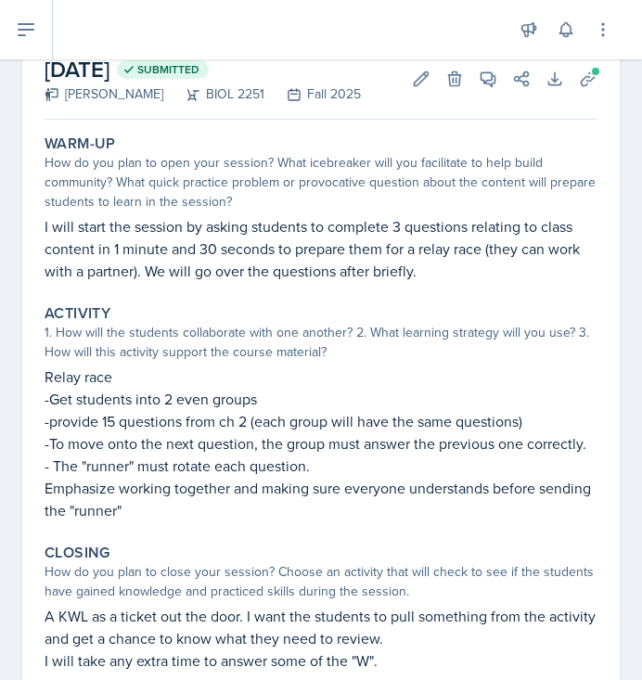
scroll to position [0, 0]
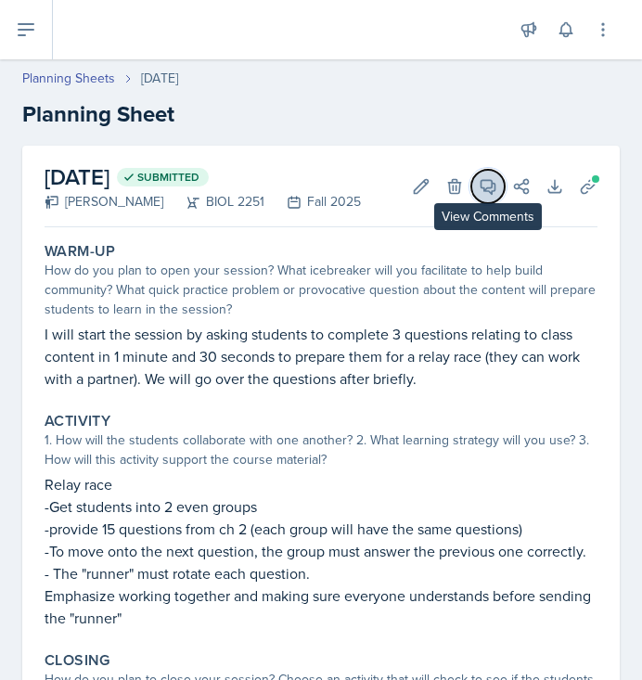
click at [491, 181] on span at bounding box center [494, 179] width 9 height 9
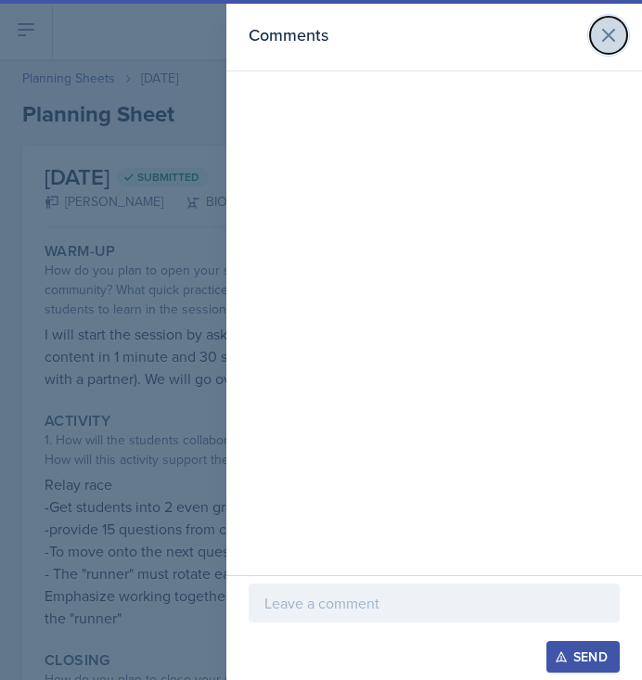
click at [604, 35] on icon at bounding box center [609, 35] width 22 height 22
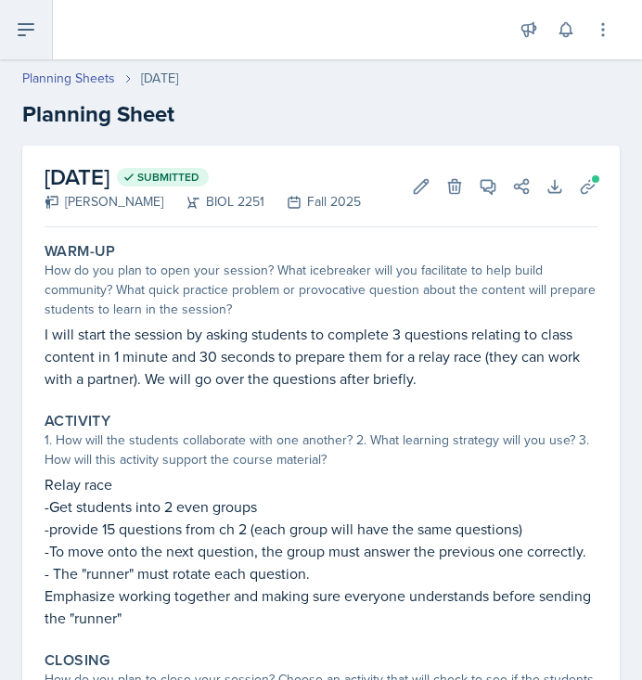
click at [10, 43] on button at bounding box center [26, 29] width 53 height 59
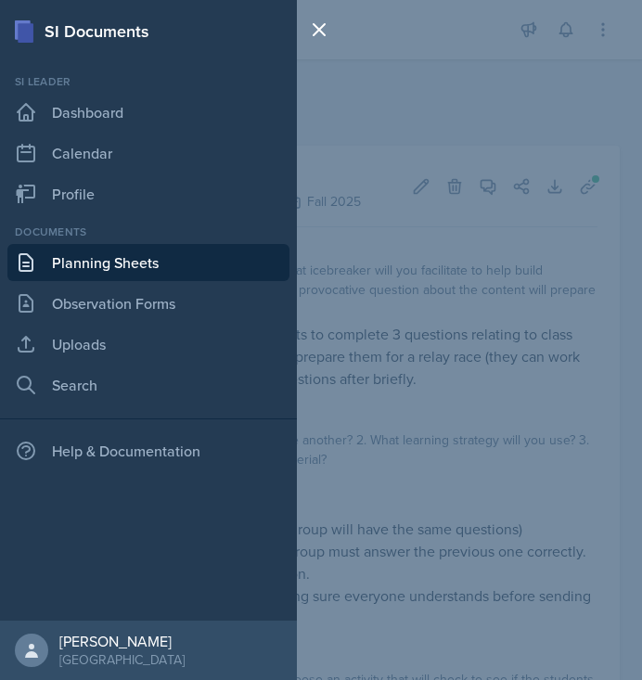
click at [76, 268] on link "Planning Sheets" at bounding box center [148, 262] width 282 height 37
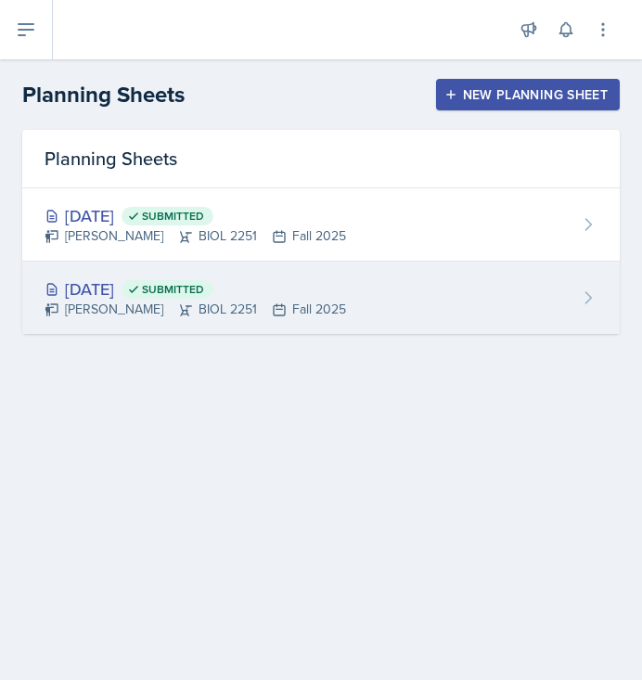
click at [340, 286] on div "Aug 25th, 2025 Submitted Elijah Till BIOL 2251 Fall 2025" at bounding box center [321, 298] width 598 height 72
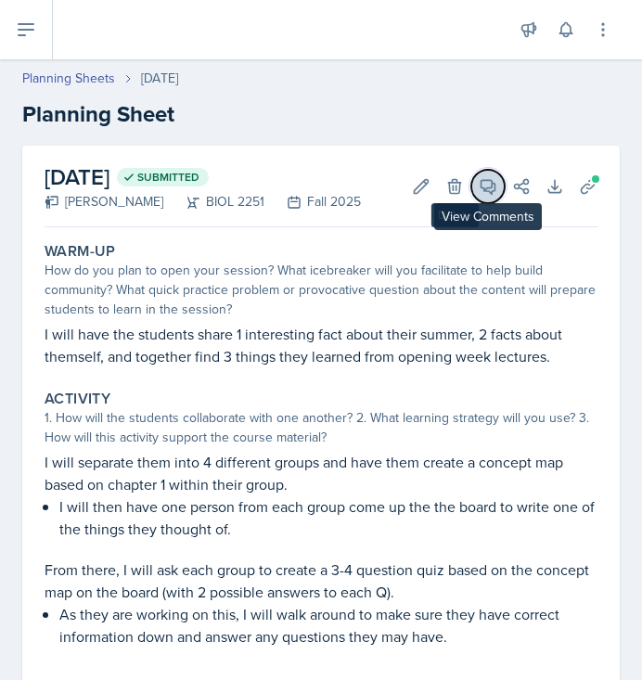
click at [497, 194] on button "View Comments" at bounding box center [487, 186] width 33 height 33
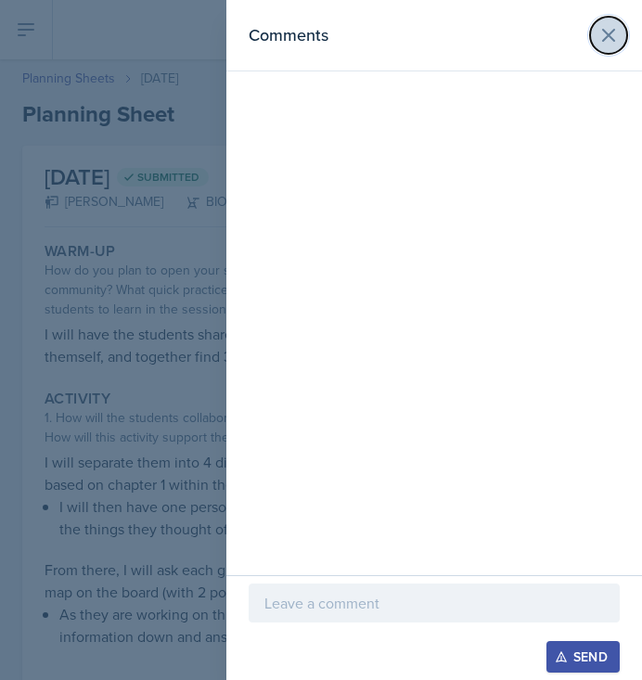
click at [601, 38] on icon at bounding box center [609, 35] width 22 height 22
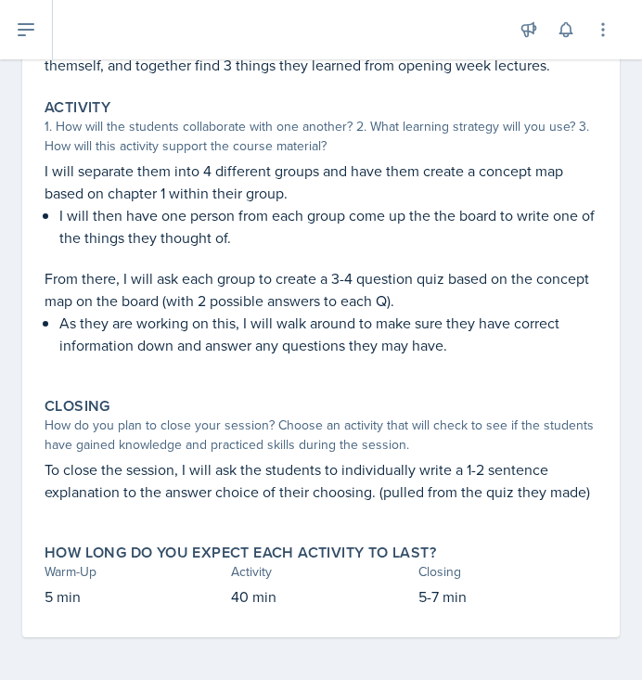
scroll to position [293, 0]
